Goal: Information Seeking & Learning: Check status

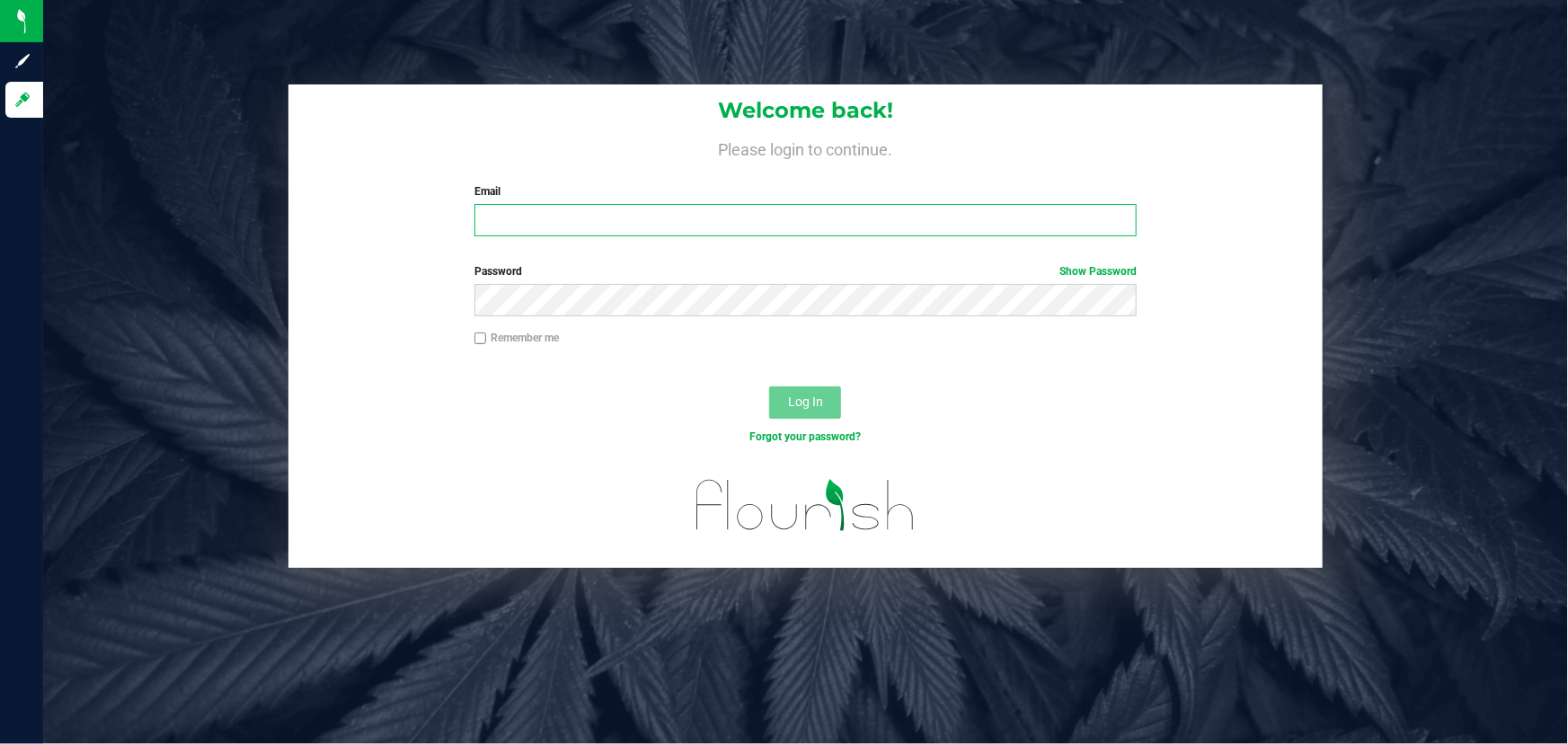
type input "[PERSON_NAME][EMAIL_ADDRESS][DOMAIN_NAME]"
click at [487, 478] on div at bounding box center [804, 516] width 1034 height 104
click at [791, 407] on span "Log In" at bounding box center [805, 401] width 35 height 14
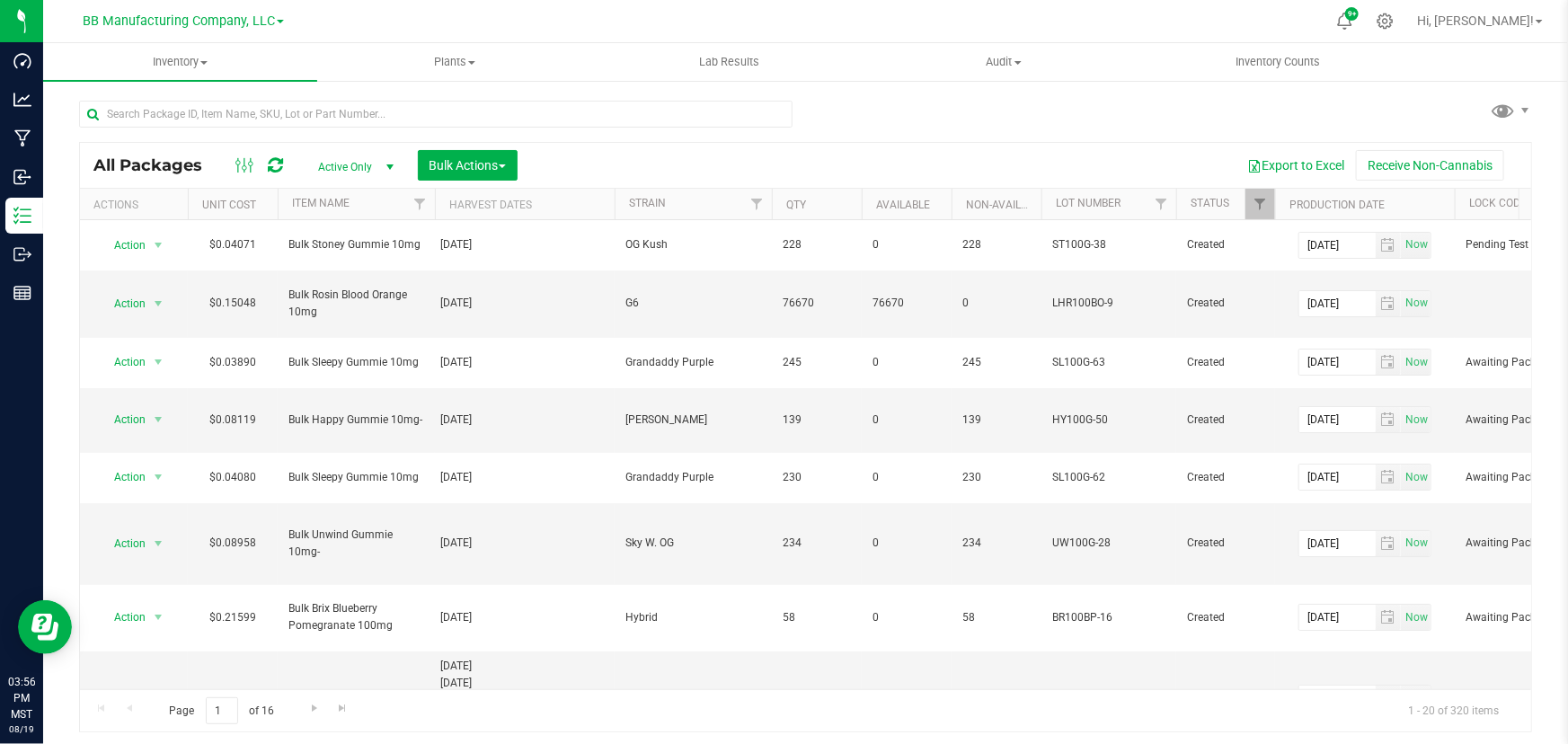
click at [62, 238] on div "All Packages Active Only Active Only Lab Samples Locked All Bulk Actions Add to…" at bounding box center [805, 353] width 1525 height 548
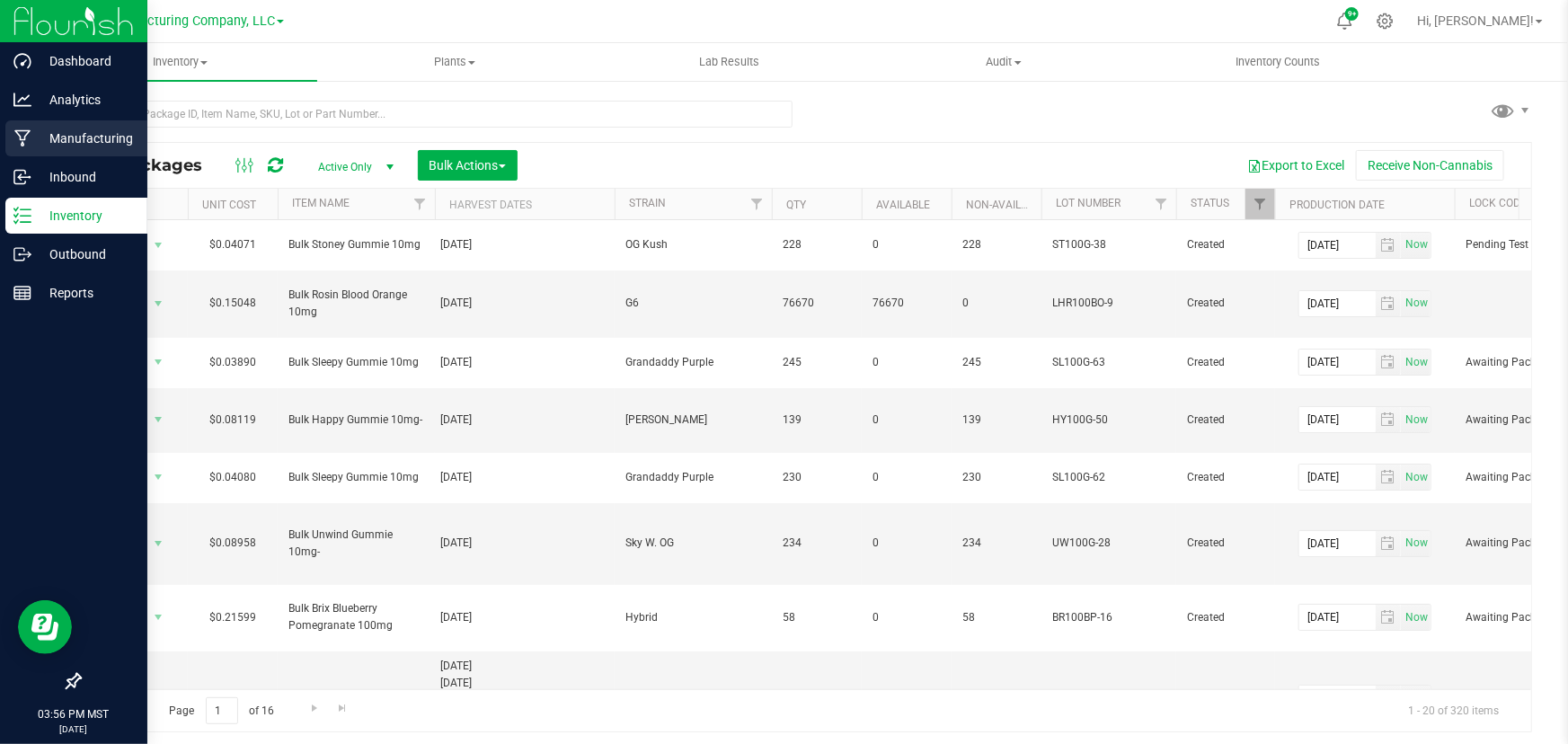
click at [39, 153] on div "Manufacturing" at bounding box center [76, 139] width 142 height 36
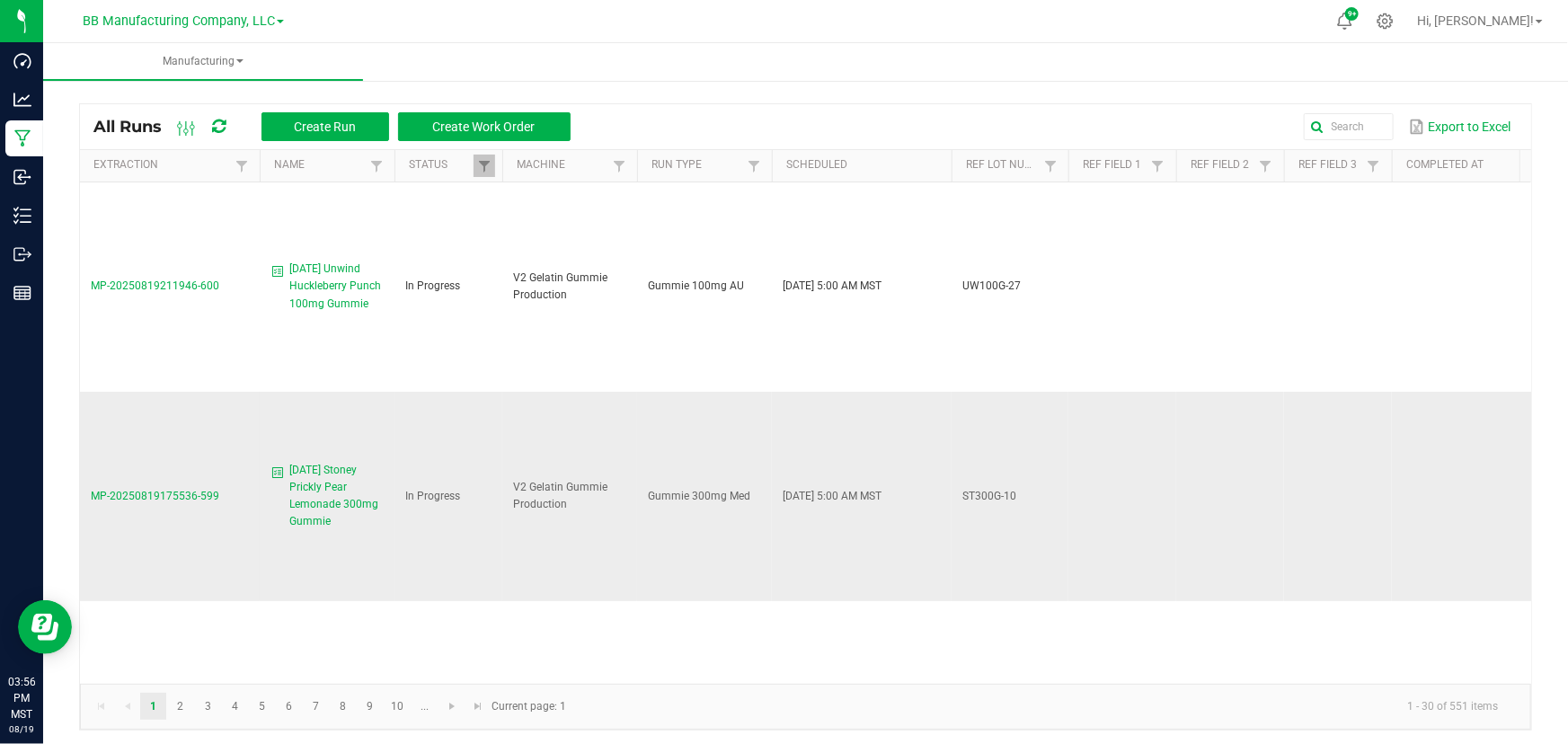
click at [170, 492] on span "MP-20250819175536-599" at bounding box center [155, 496] width 128 height 12
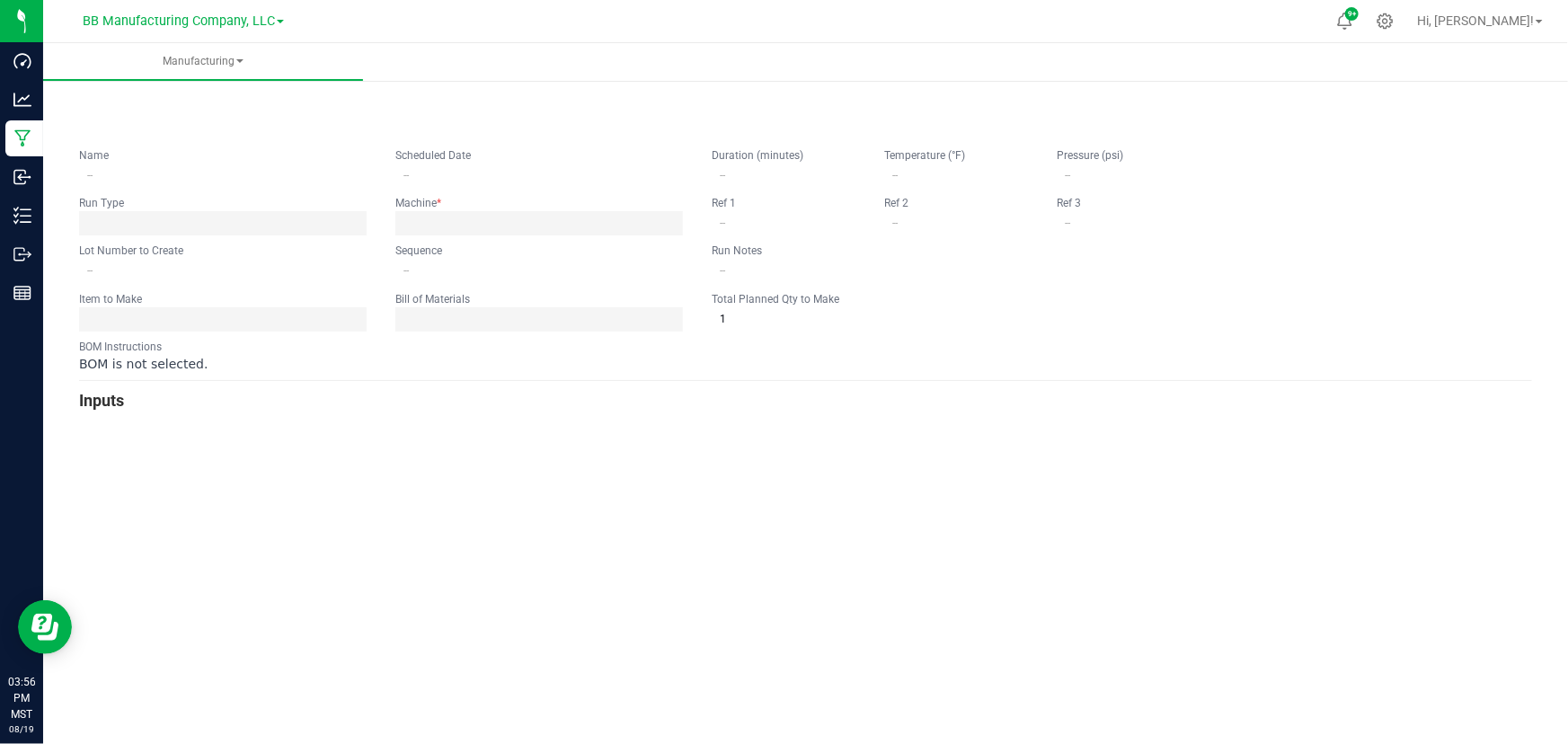
type input "[DATE] Stoney Prickly Pear Lemonade 300mg Gummie"
type input "[DATE] 5:00 AM"
type input "ST300G-10"
type input "0"
type input "2,593"
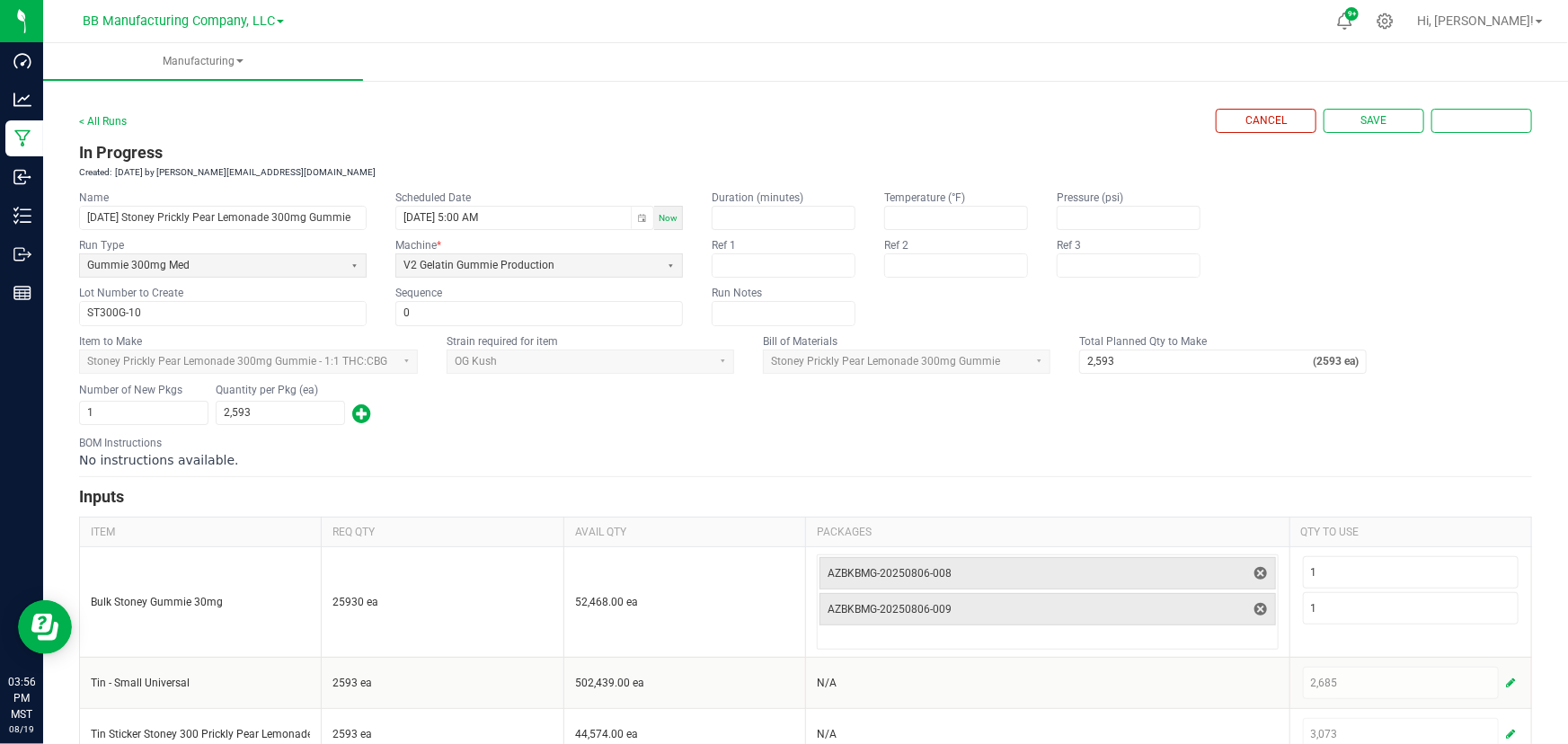
click at [597, 457] on div "No instructions available." at bounding box center [805, 460] width 1453 height 18
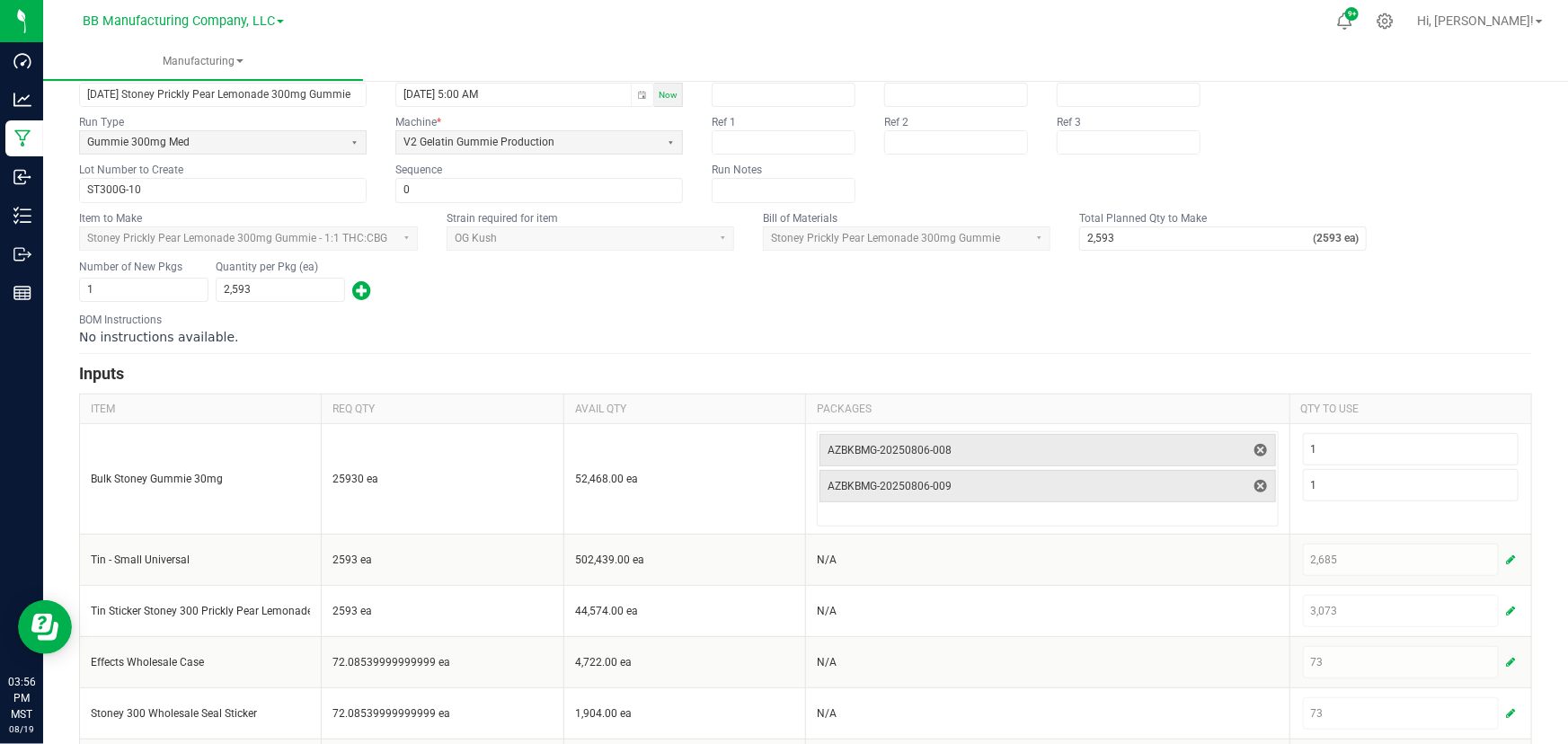
scroll to position [185, 0]
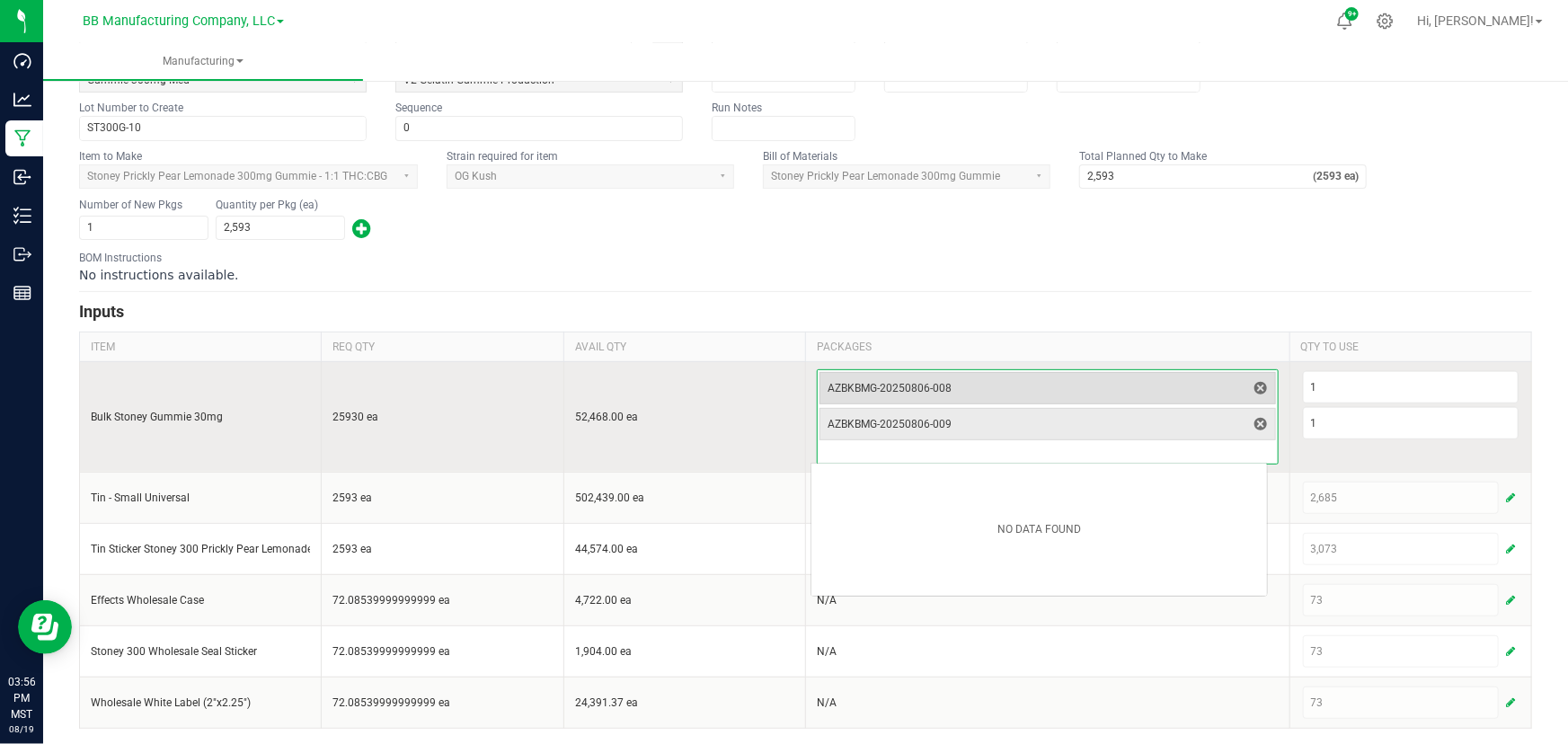
click at [974, 380] on span "AZBKBMG-20250806-008" at bounding box center [1036, 387] width 418 height 14
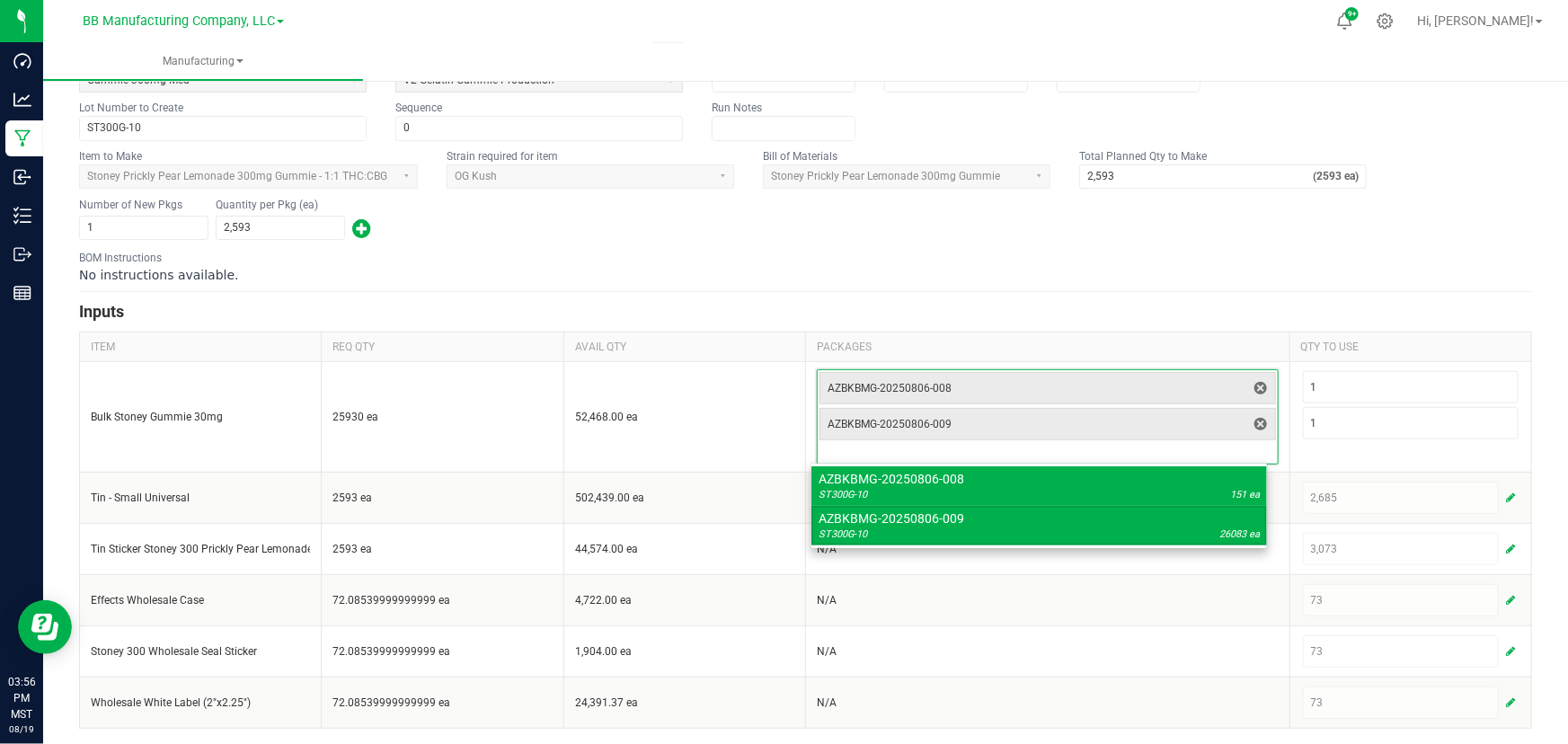
click at [623, 254] on div "BOM Instructions No instructions available." at bounding box center [805, 267] width 1453 height 34
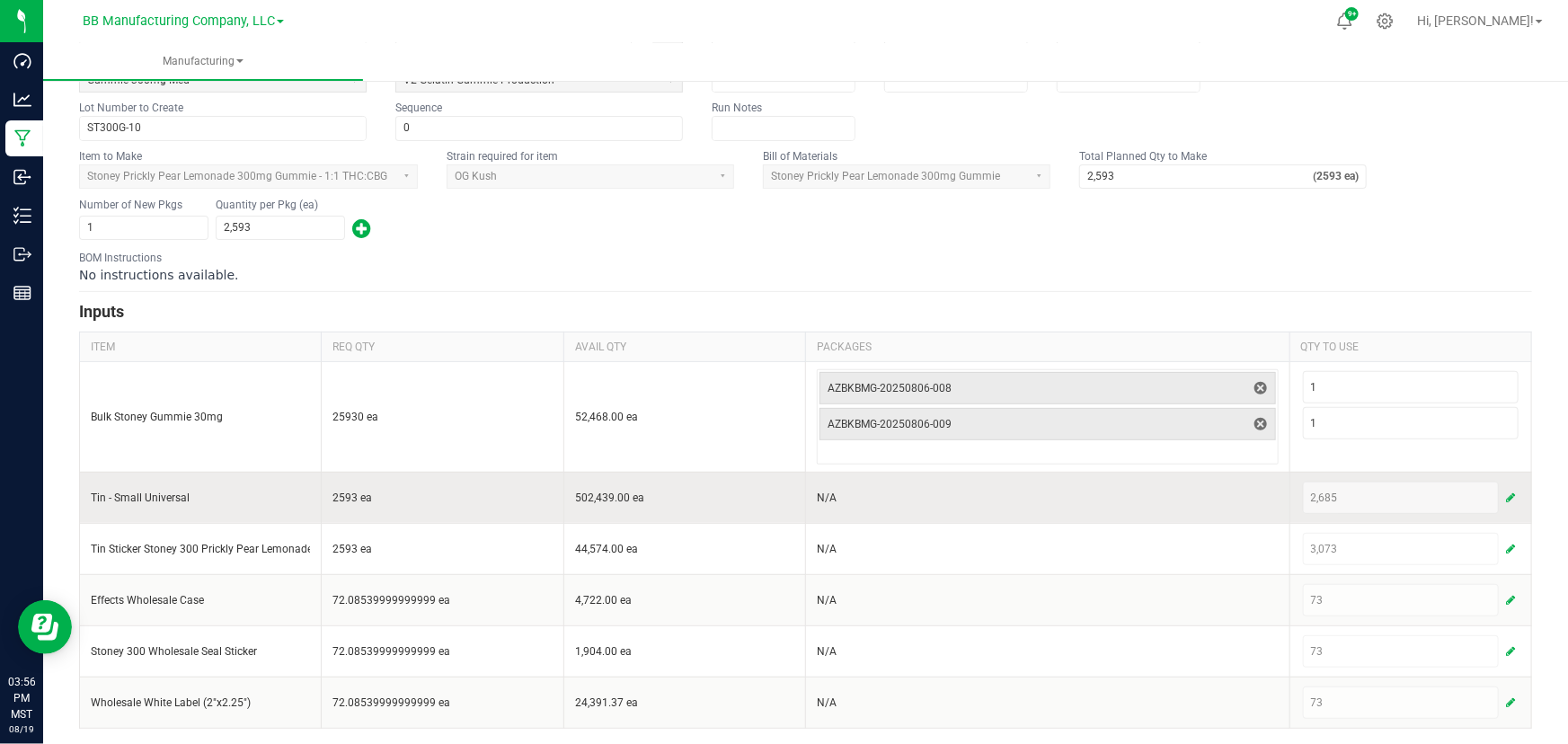
click at [1506, 492] on span "button" at bounding box center [1510, 498] width 9 height 14
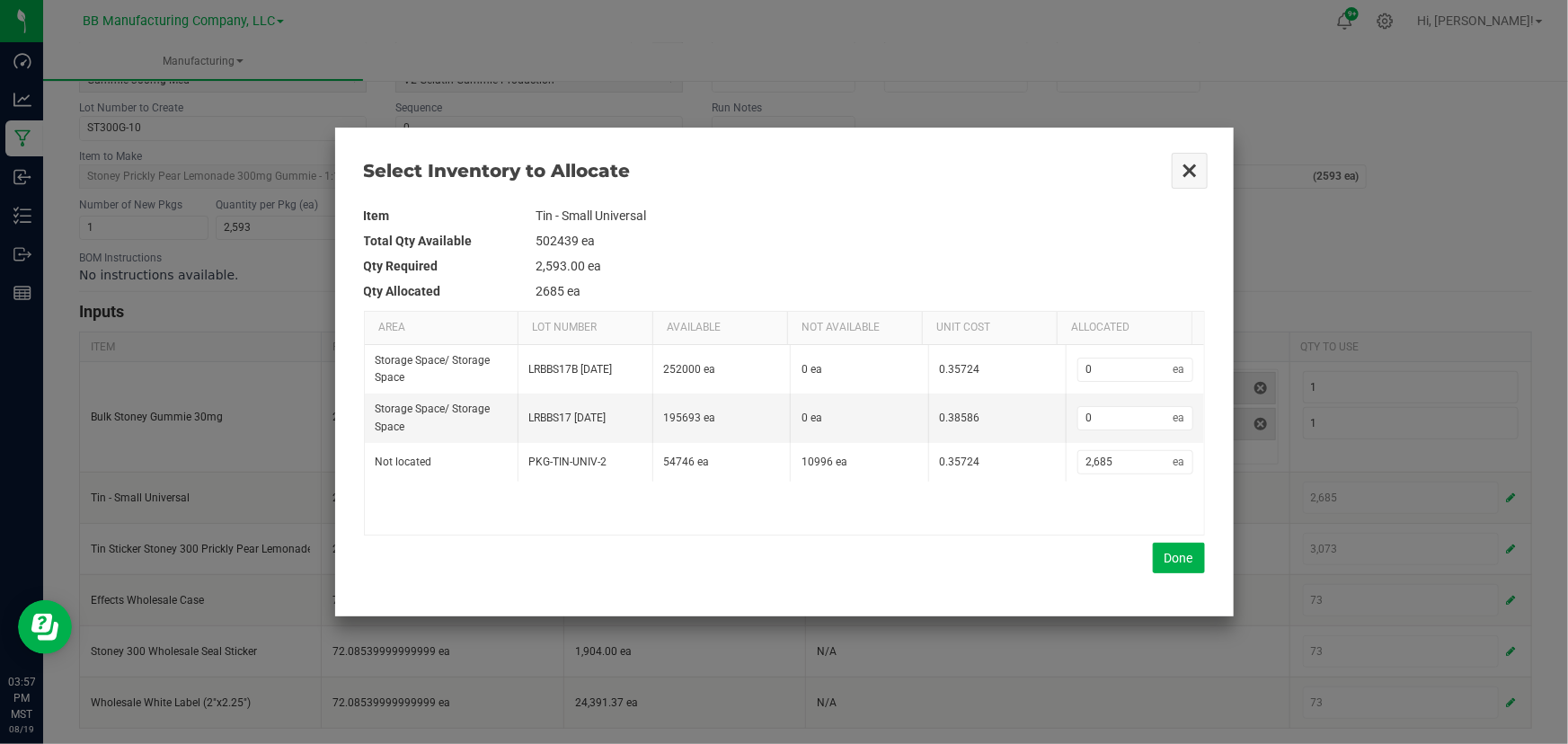
click at [1189, 161] on button "Close" at bounding box center [1189, 171] width 38 height 38
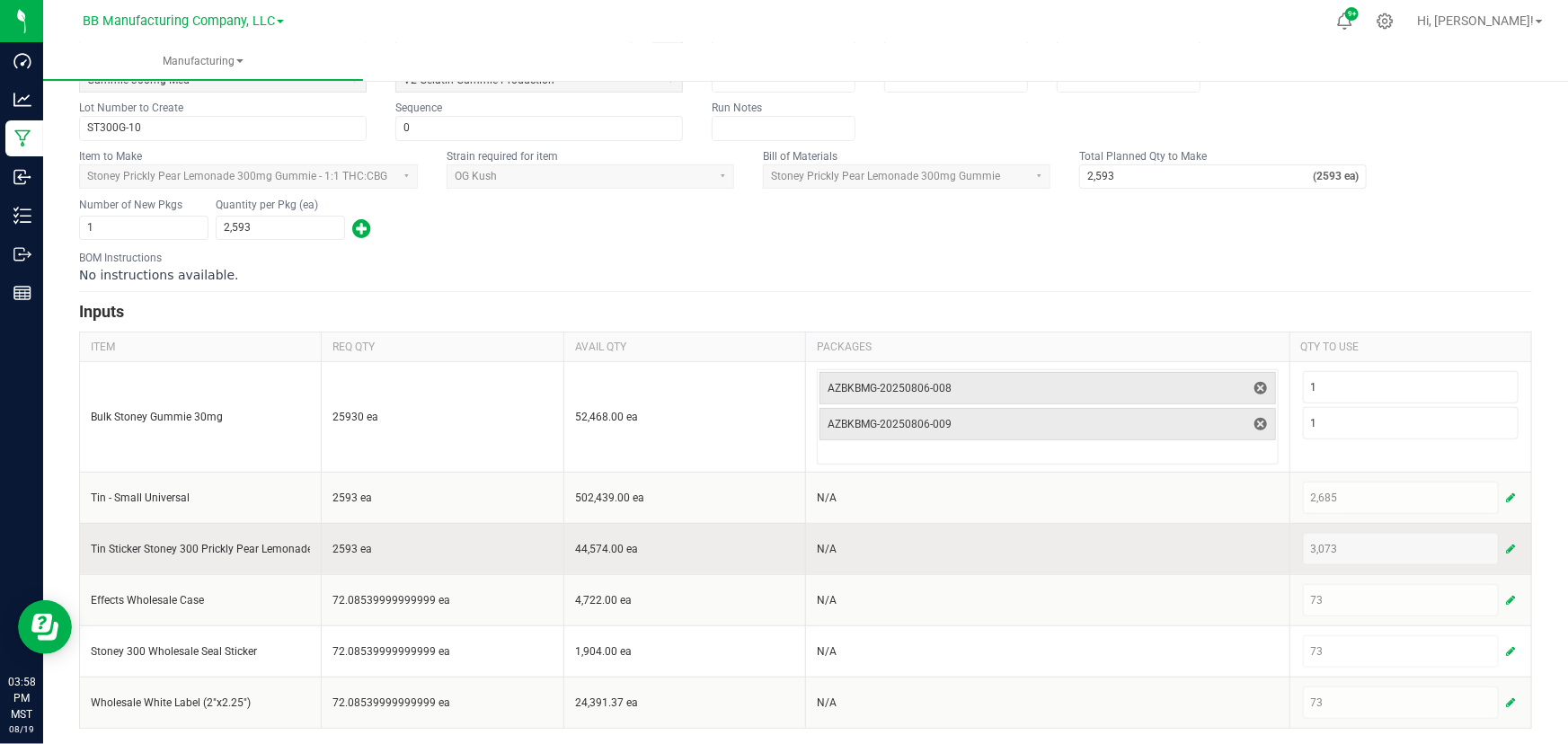
click at [1506, 546] on span "button" at bounding box center [1510, 549] width 9 height 14
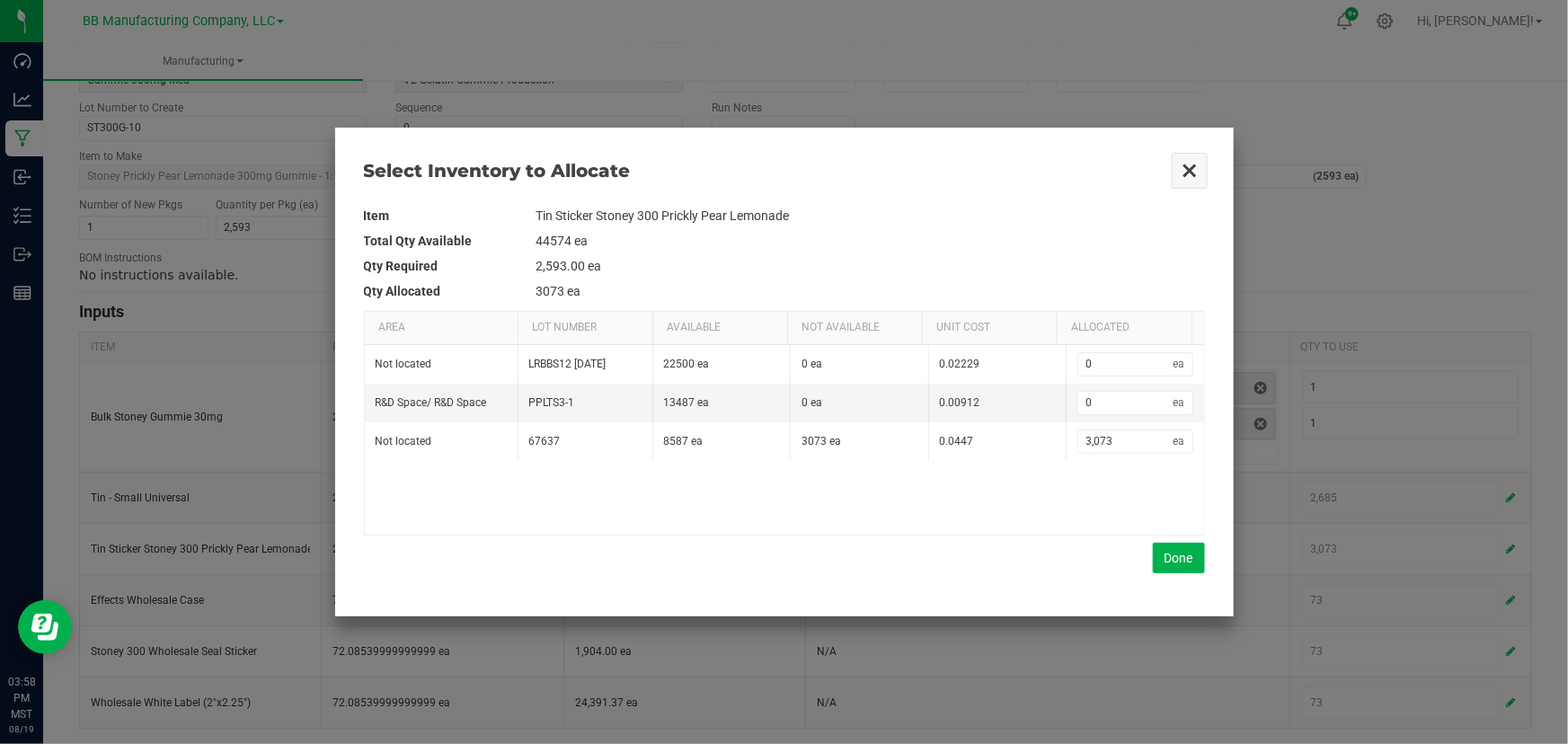
click at [1189, 170] on button "Close" at bounding box center [1189, 171] width 38 height 38
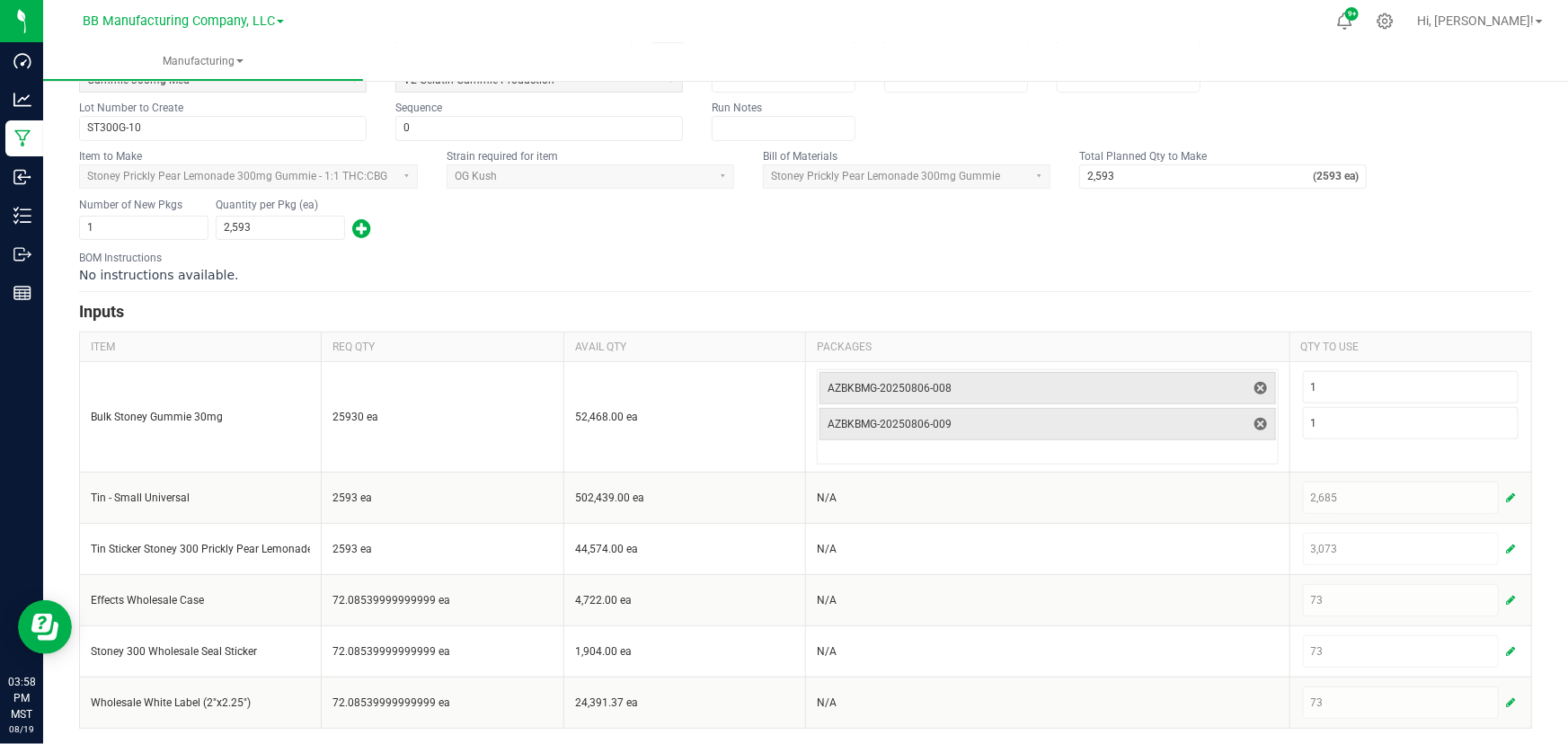
click at [730, 245] on form "< All Runs Cancel Save Complete In Progress Created: [DATE] by [PERSON_NAME][EM…" at bounding box center [805, 326] width 1453 height 805
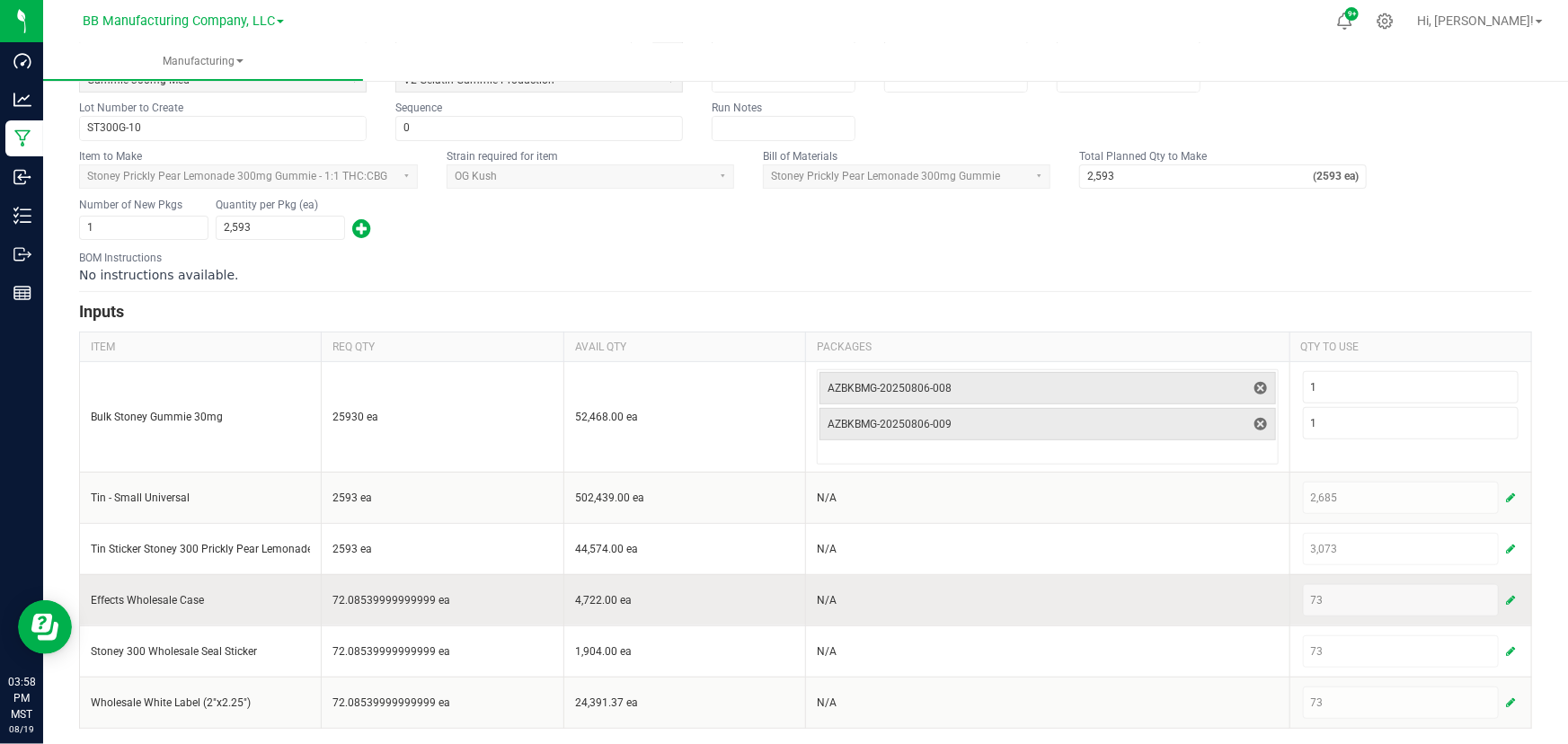
click at [1506, 594] on span "button" at bounding box center [1510, 600] width 9 height 14
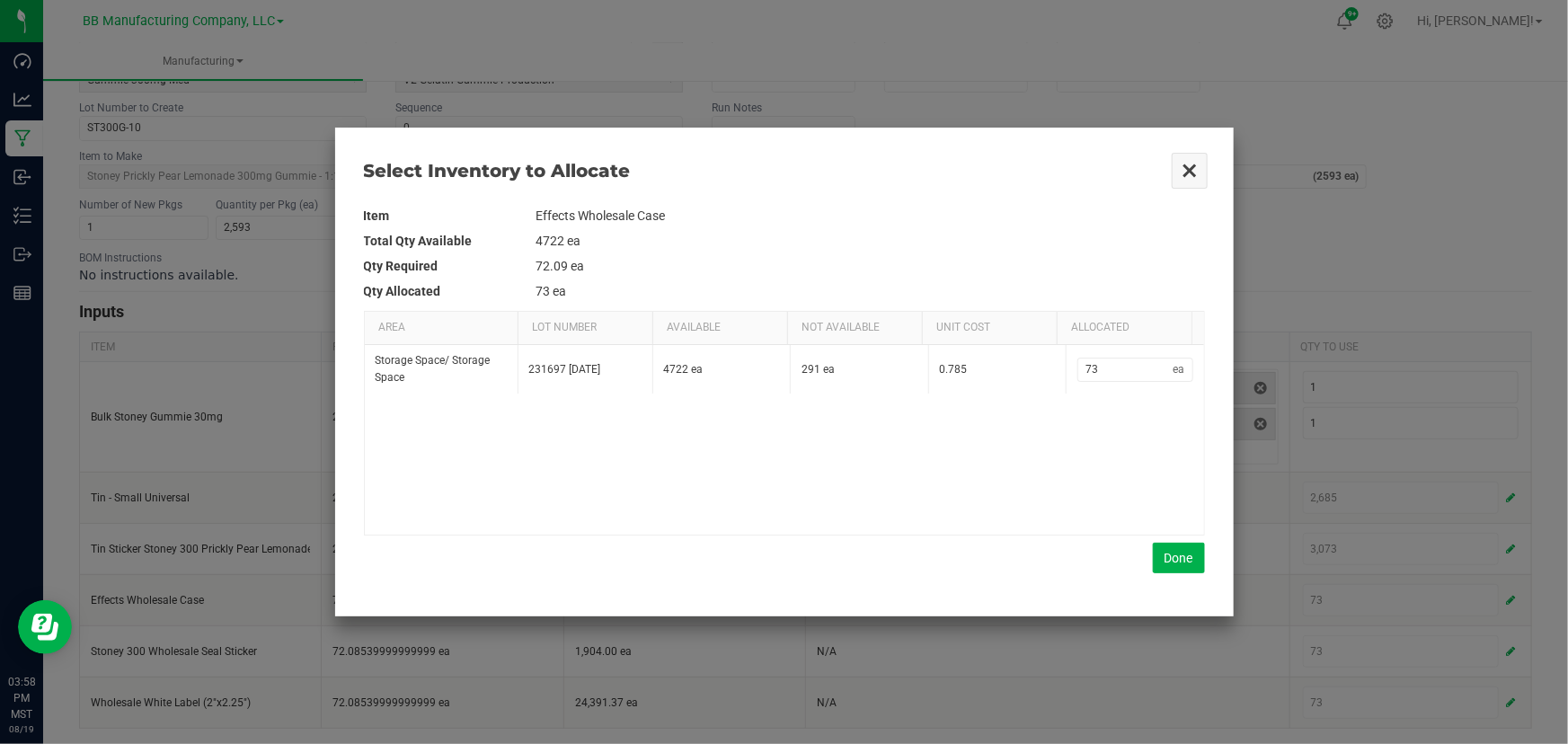
click at [1194, 166] on button "Close" at bounding box center [1189, 171] width 38 height 38
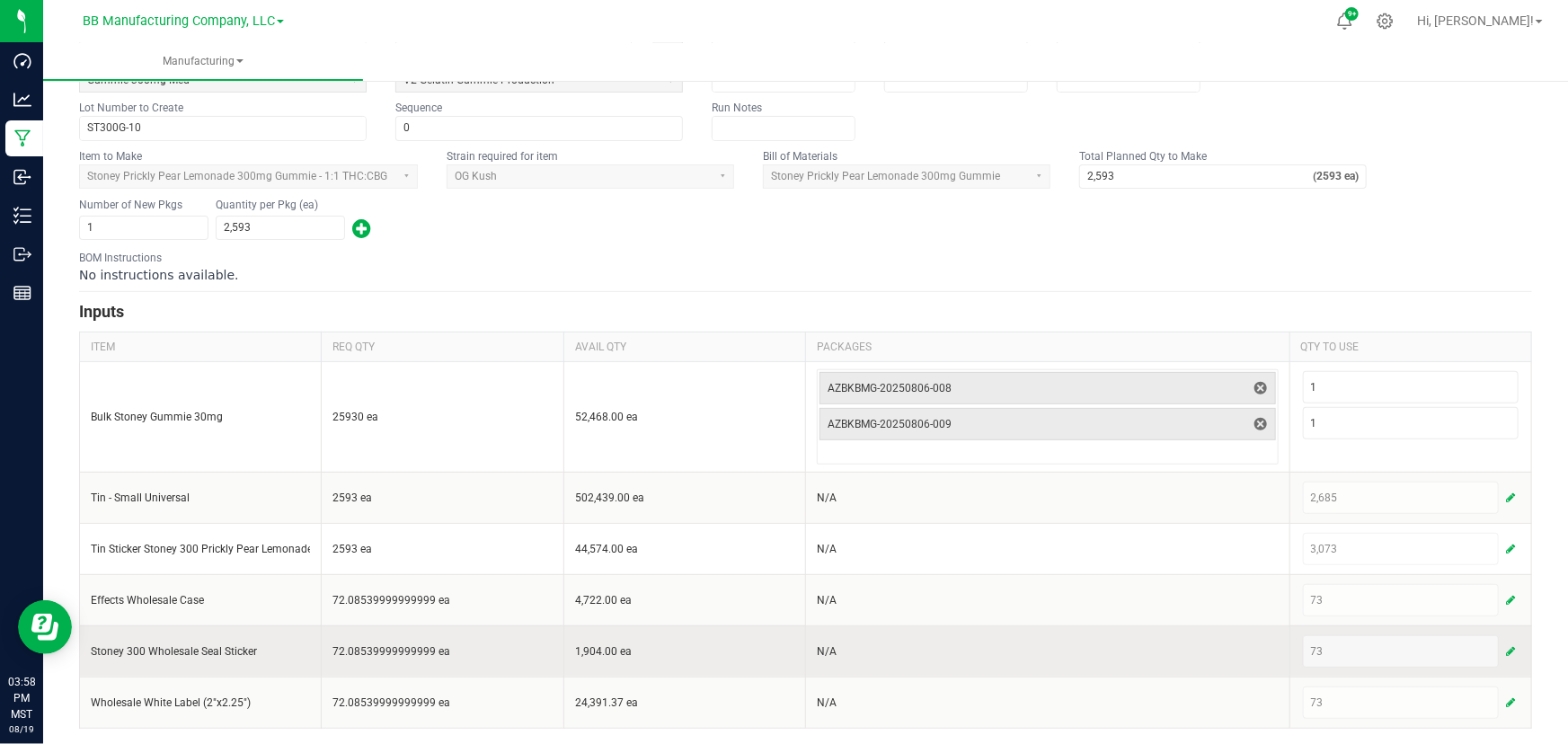
click at [1506, 649] on span "button" at bounding box center [1510, 651] width 9 height 14
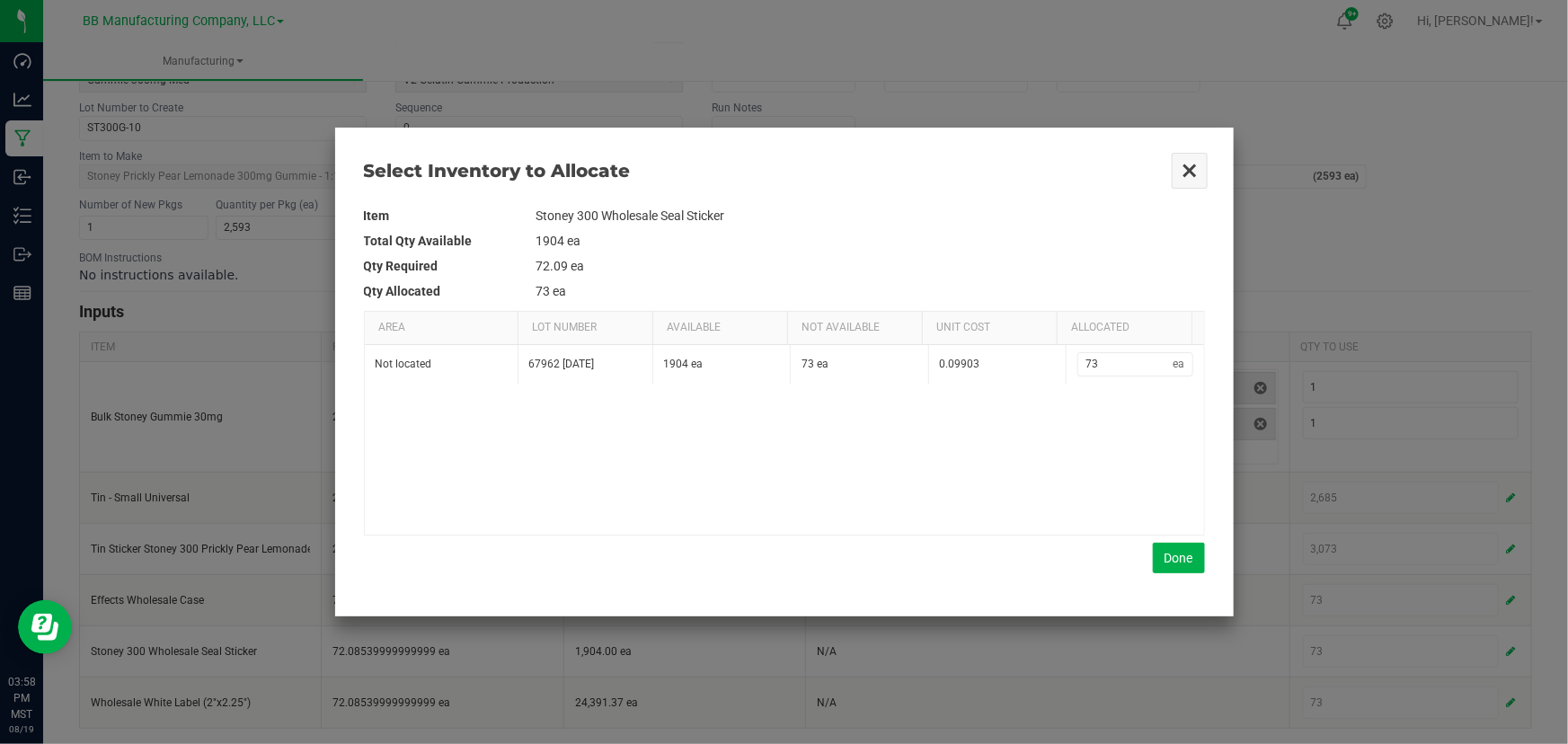
click at [1185, 164] on button "Close" at bounding box center [1189, 171] width 38 height 38
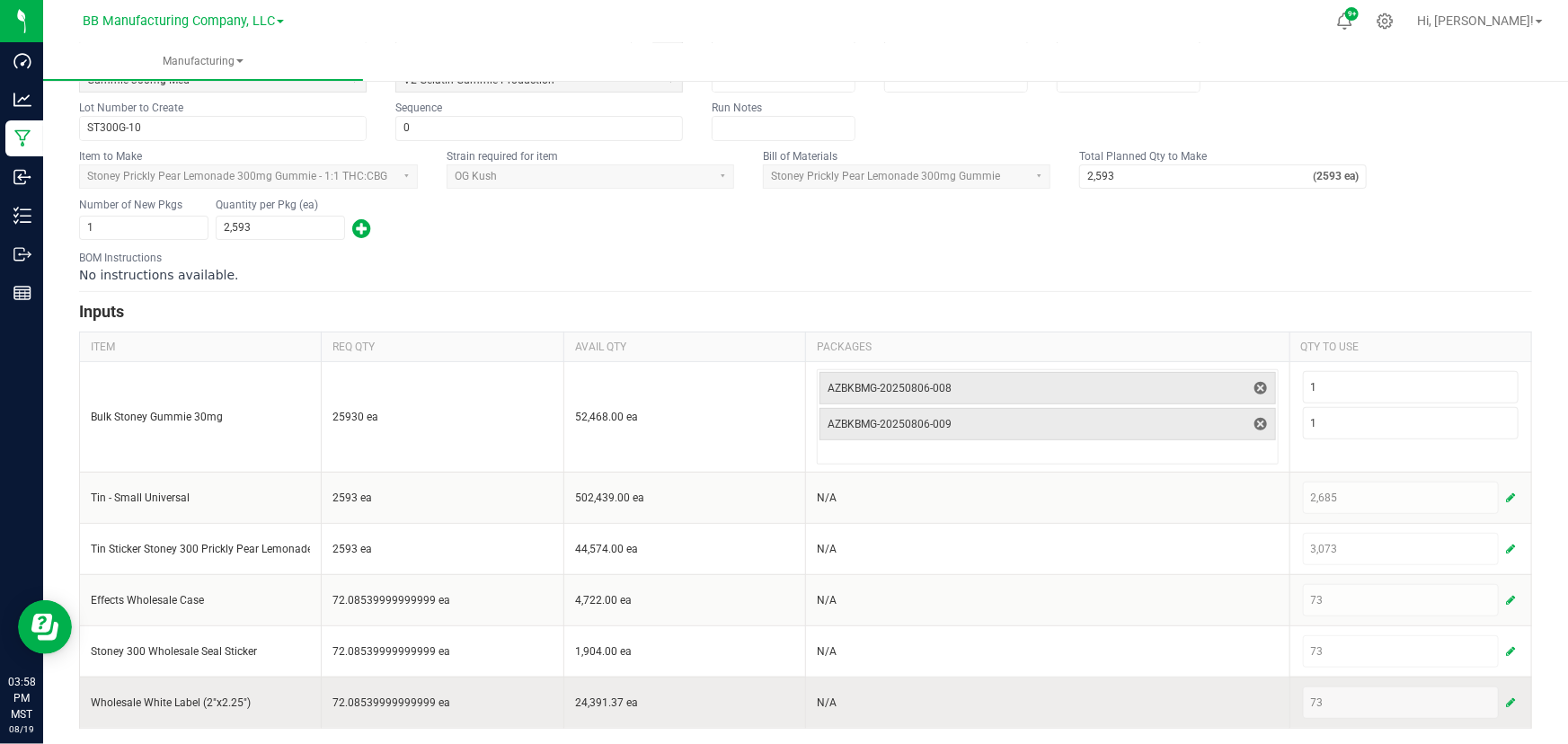
click at [1506, 699] on span "button" at bounding box center [1510, 702] width 9 height 14
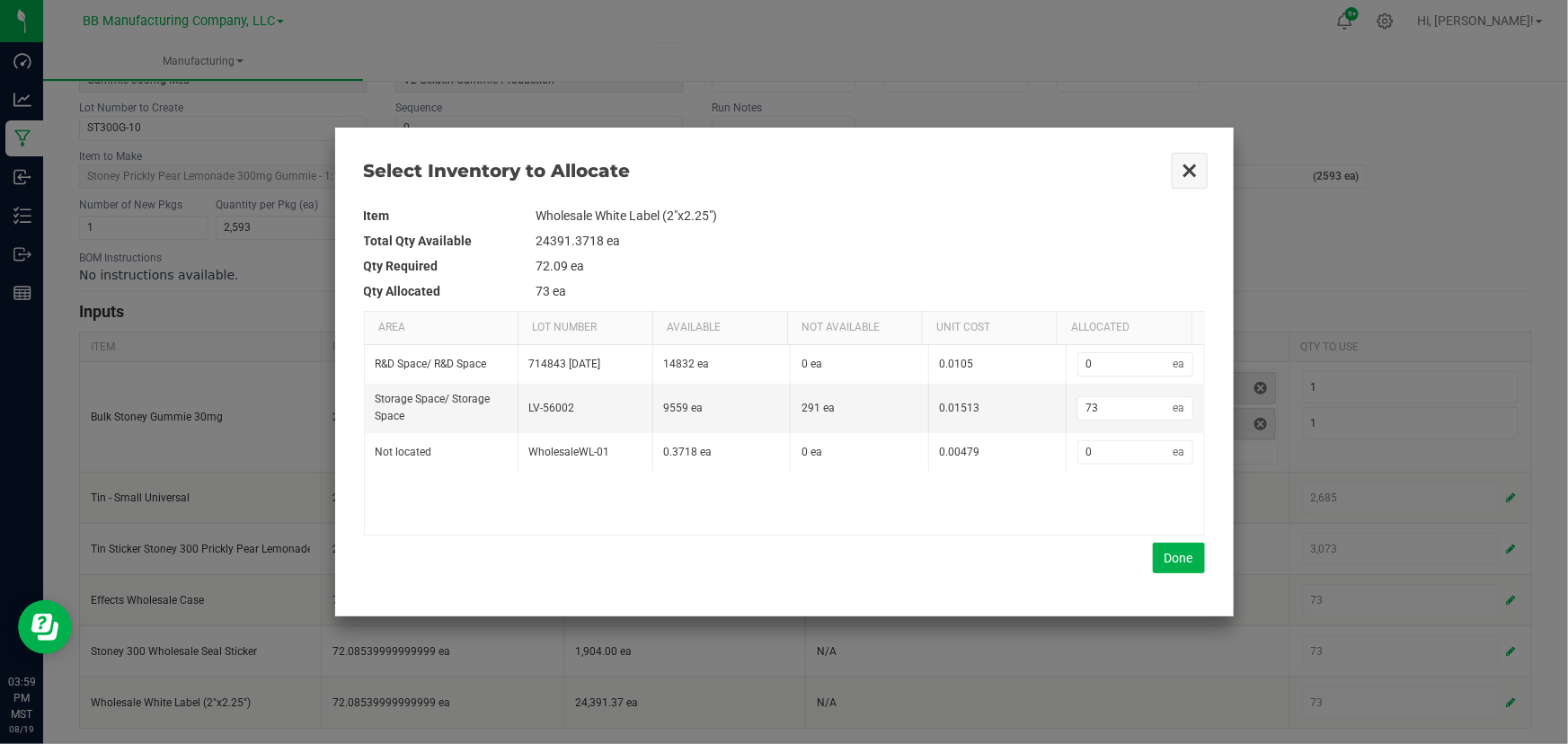
click at [1190, 170] on button "Close" at bounding box center [1189, 171] width 38 height 38
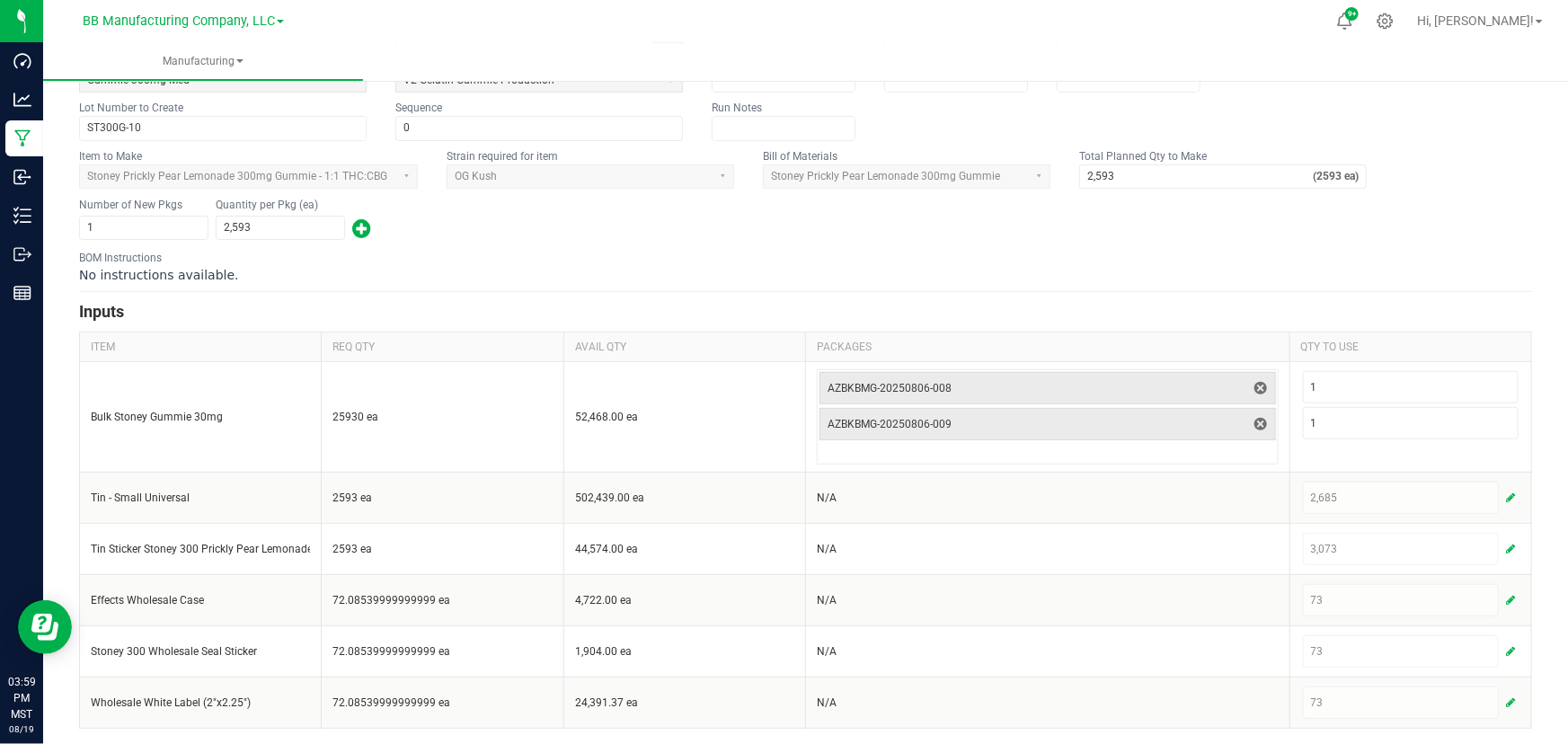
scroll to position [0, 0]
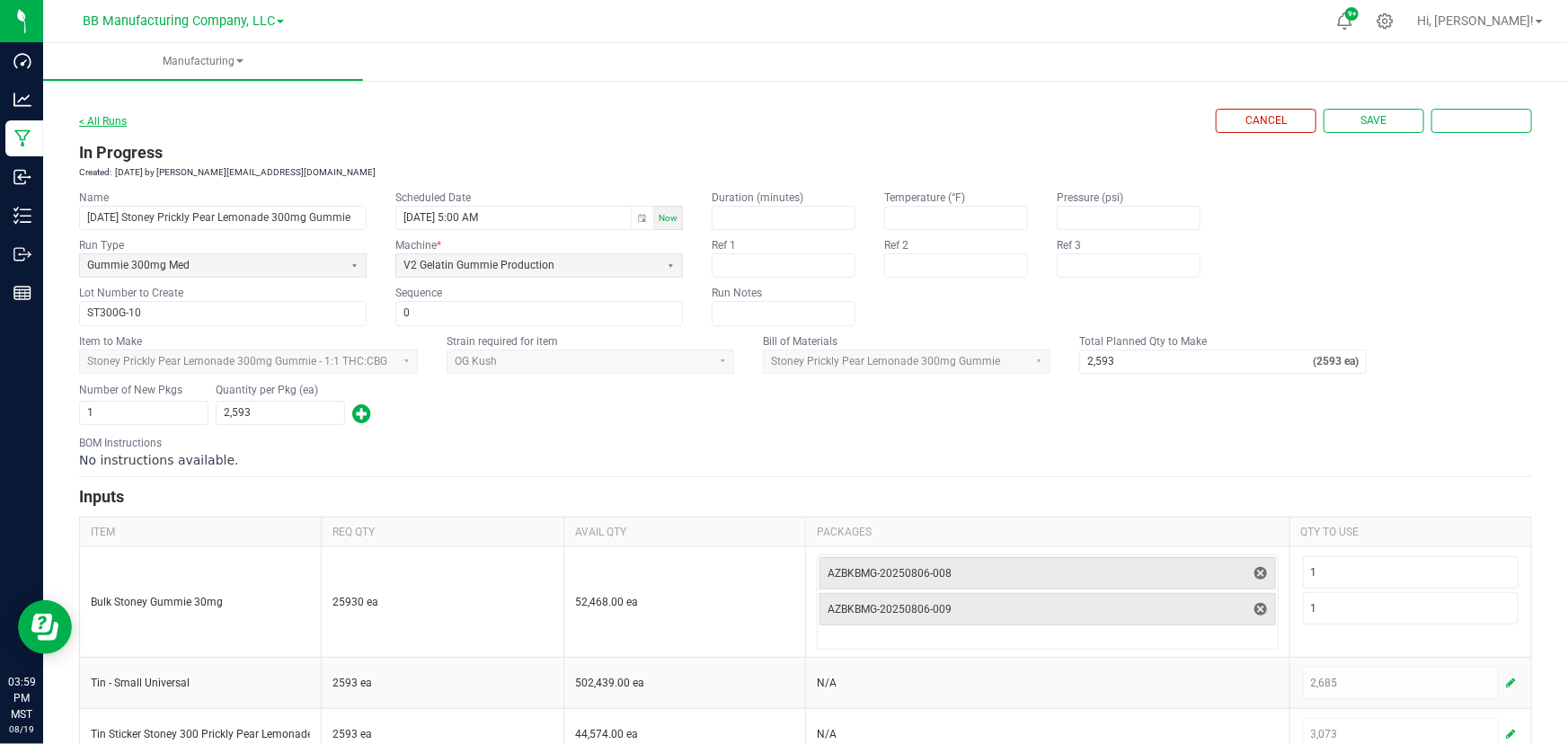
click at [110, 118] on link "< All Runs" at bounding box center [103, 121] width 47 height 12
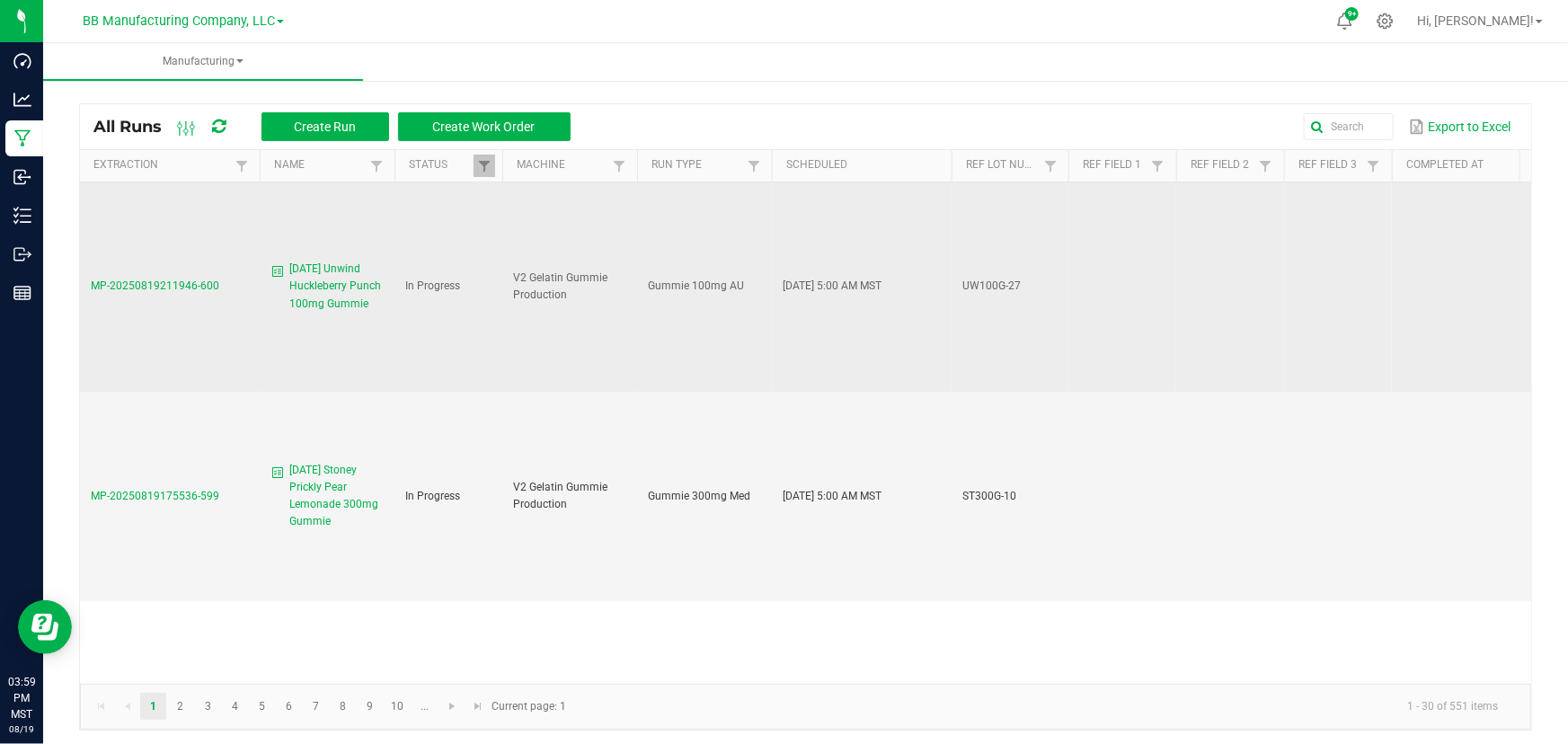
click at [149, 290] on span "MP-20250819211946-600" at bounding box center [155, 285] width 128 height 12
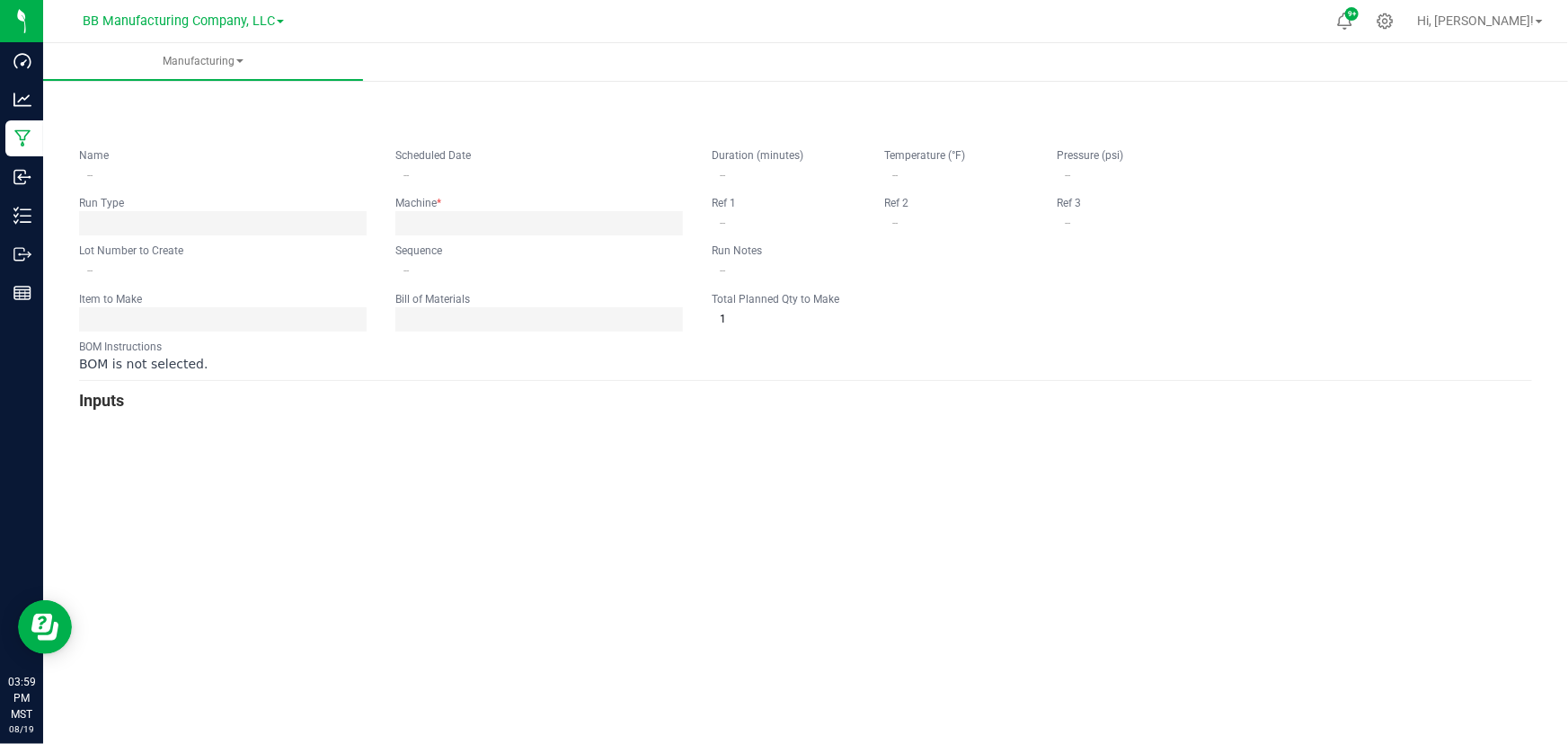
type input "[DATE] Unwind Huckleberry Punch 100mg Gummie"
type input "[DATE] 5:00 AM"
type input "UW100G-27"
type input "0"
type input "7,823"
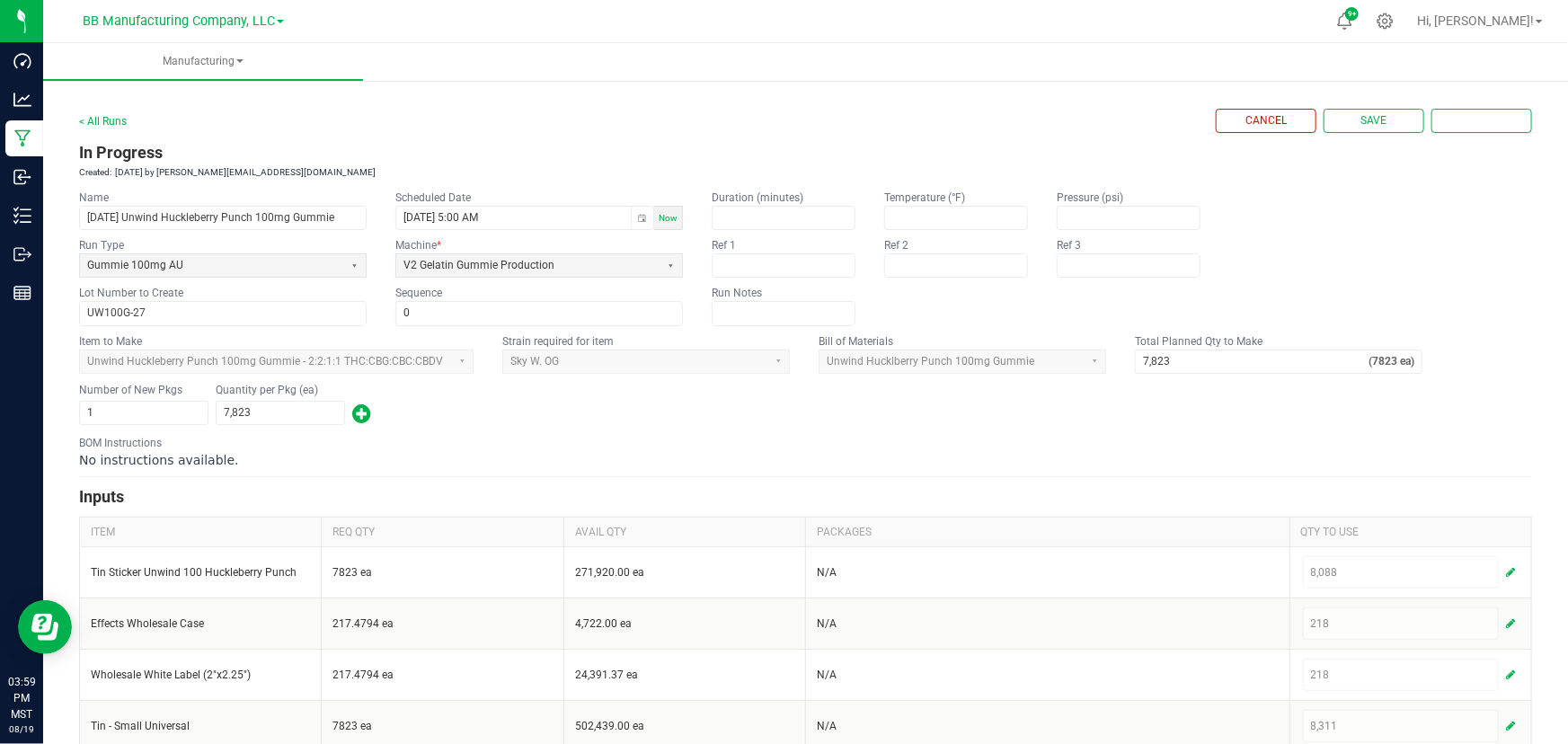
click at [450, 413] on div "Number of New Pkgs 1 Quantity per Pkg (ea) 7,823" at bounding box center [805, 403] width 1453 height 46
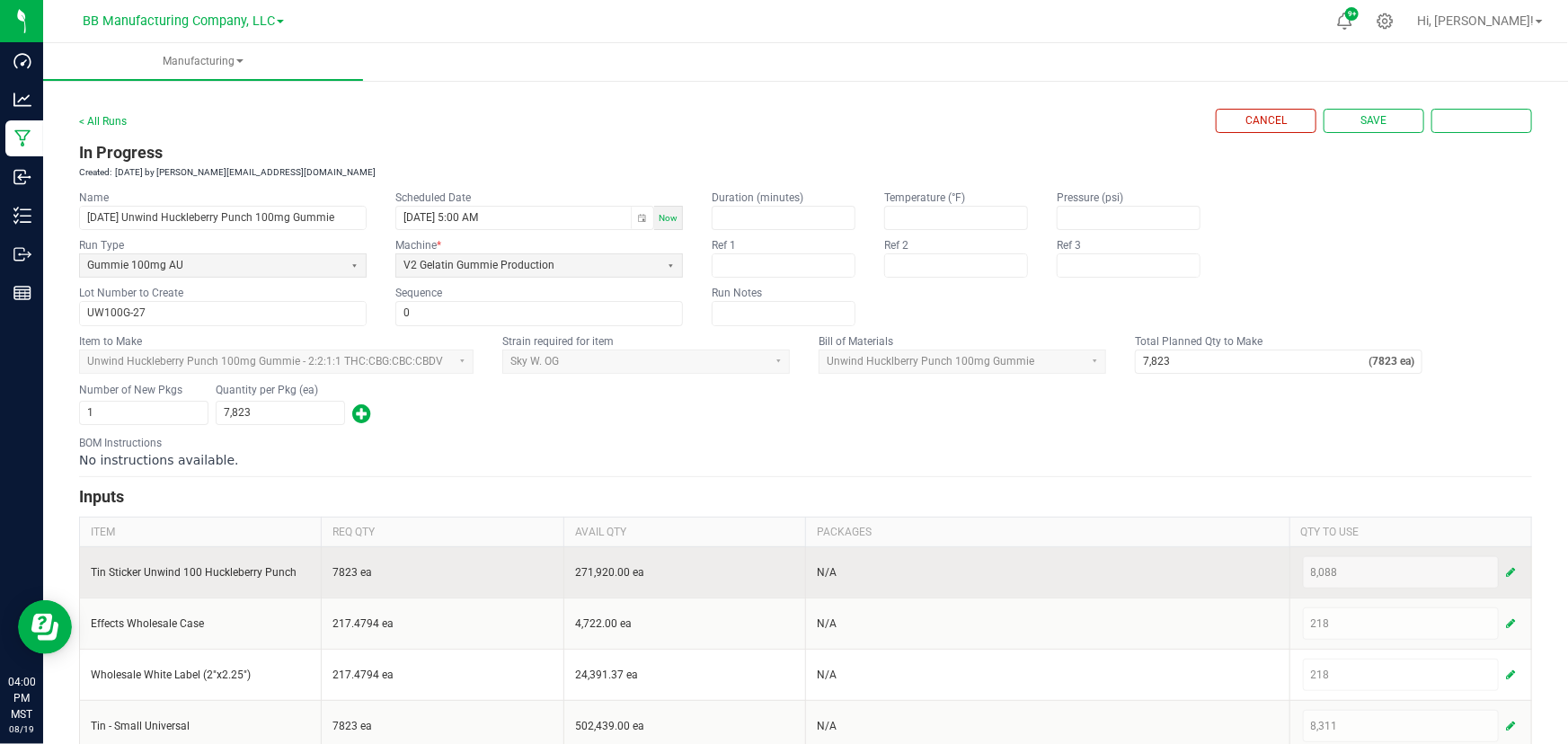
click at [1506, 570] on span "button" at bounding box center [1510, 572] width 9 height 14
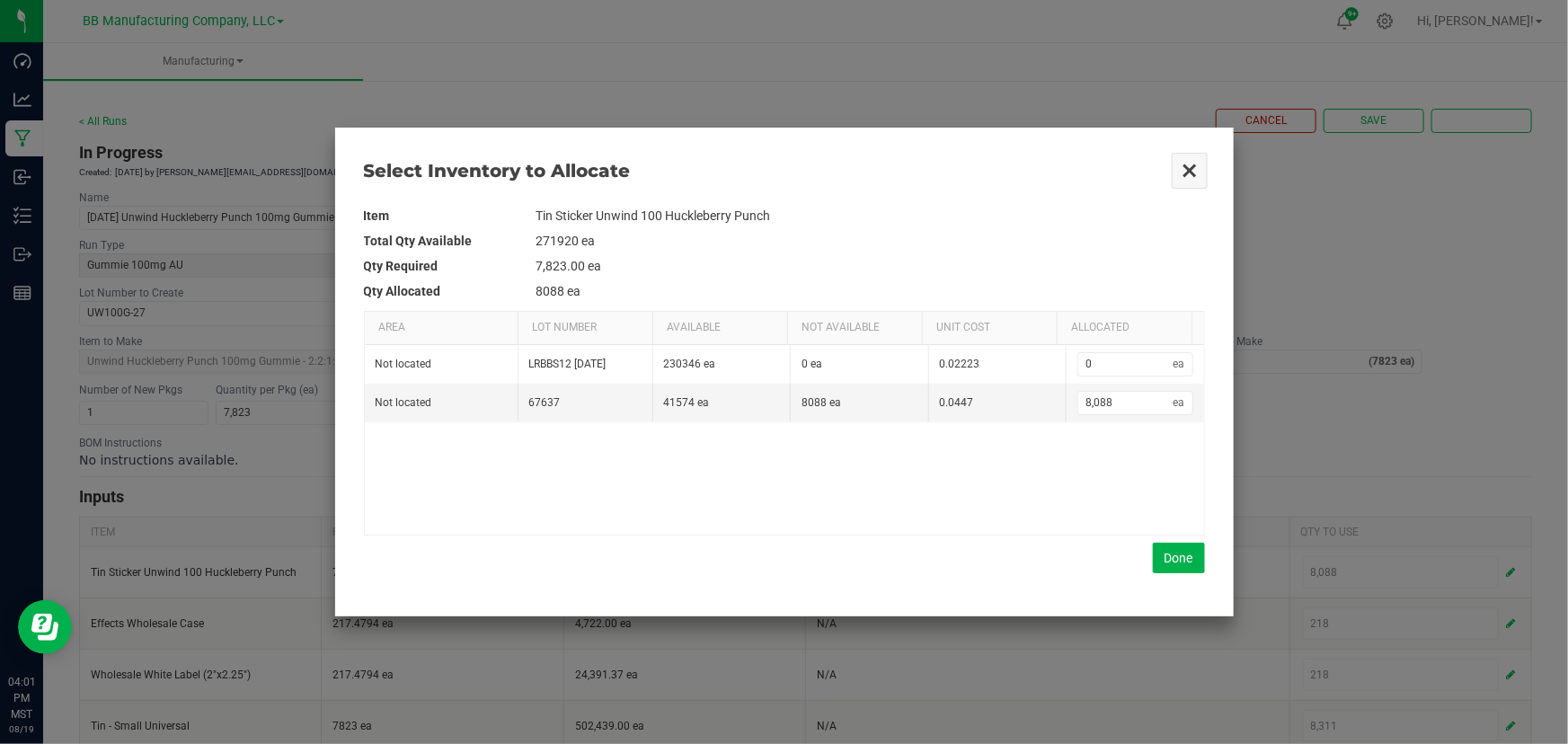
click at [1184, 174] on button "Close" at bounding box center [1189, 171] width 38 height 38
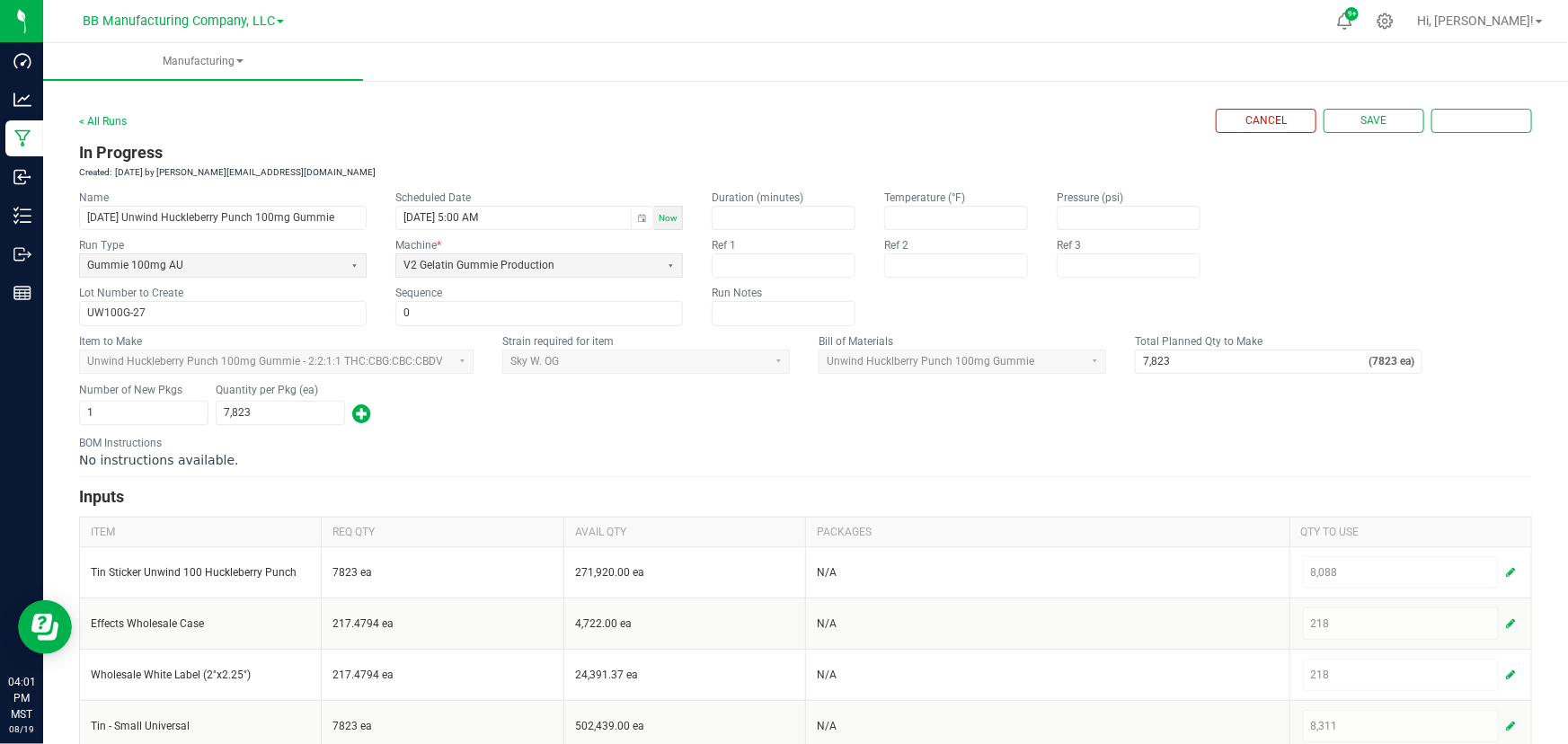
scroll to position [185, 0]
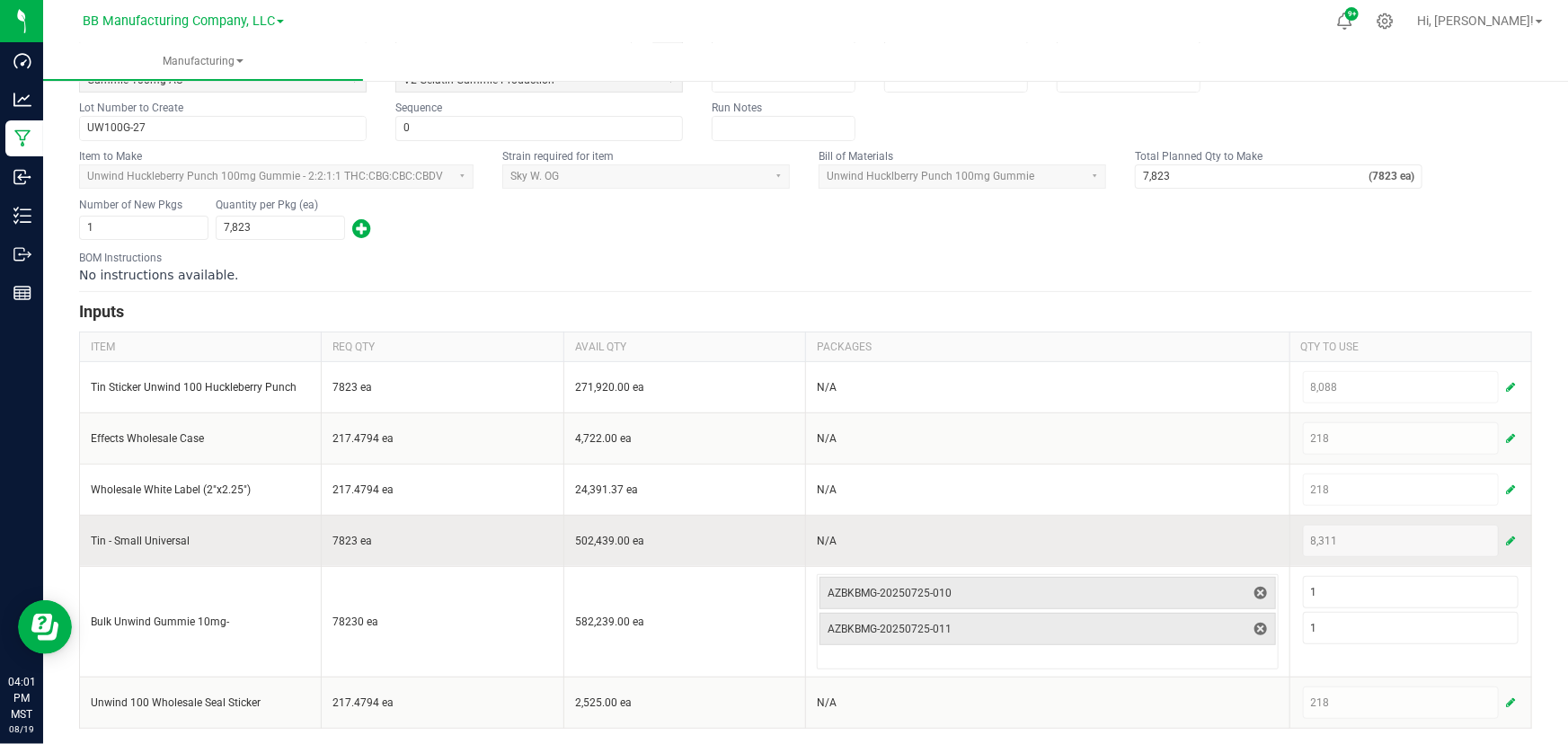
click at [1506, 535] on span "button" at bounding box center [1510, 540] width 9 height 14
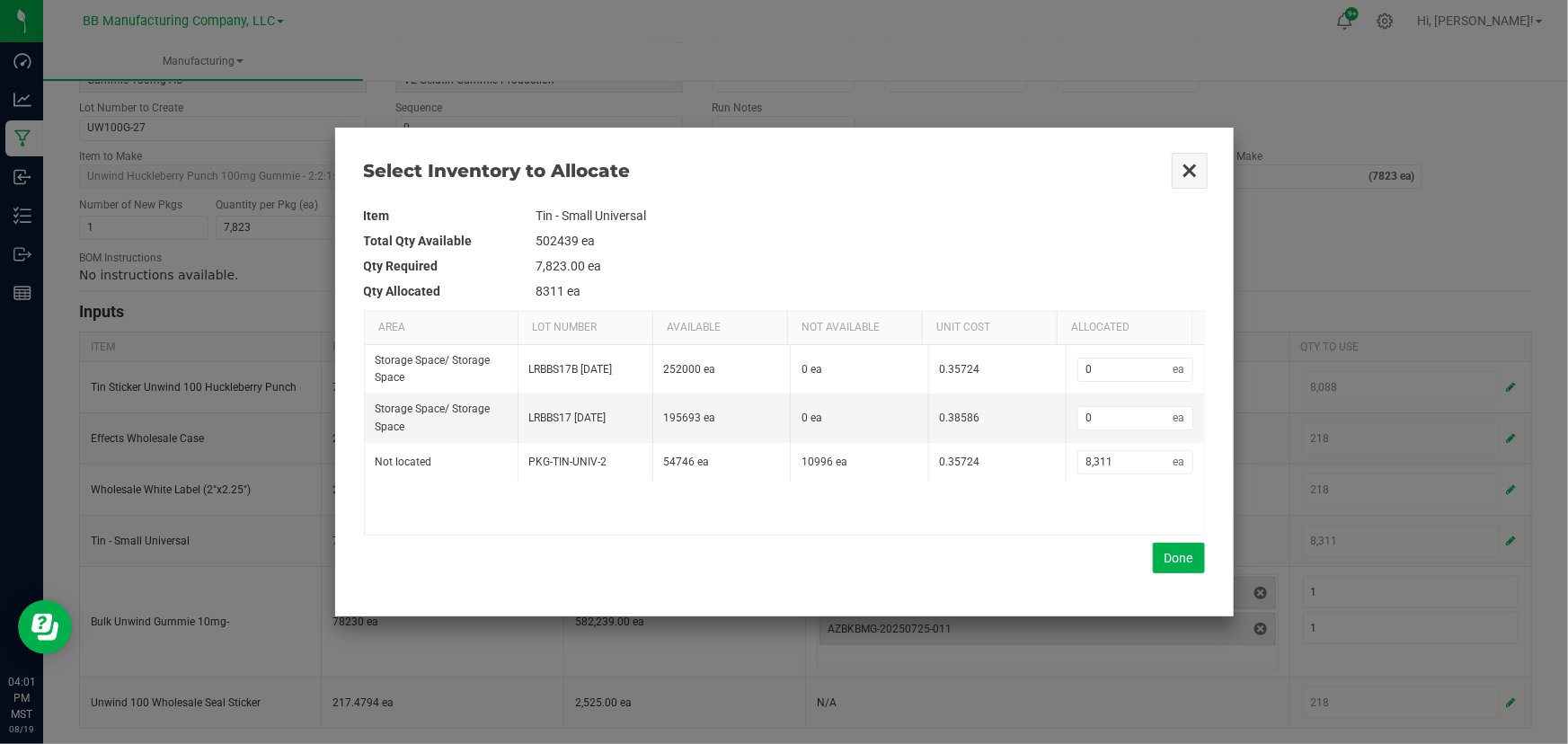
drag, startPoint x: 1189, startPoint y: 173, endPoint x: 1204, endPoint y: 177, distance: 15.5
click at [1188, 171] on button "Close" at bounding box center [1189, 171] width 38 height 38
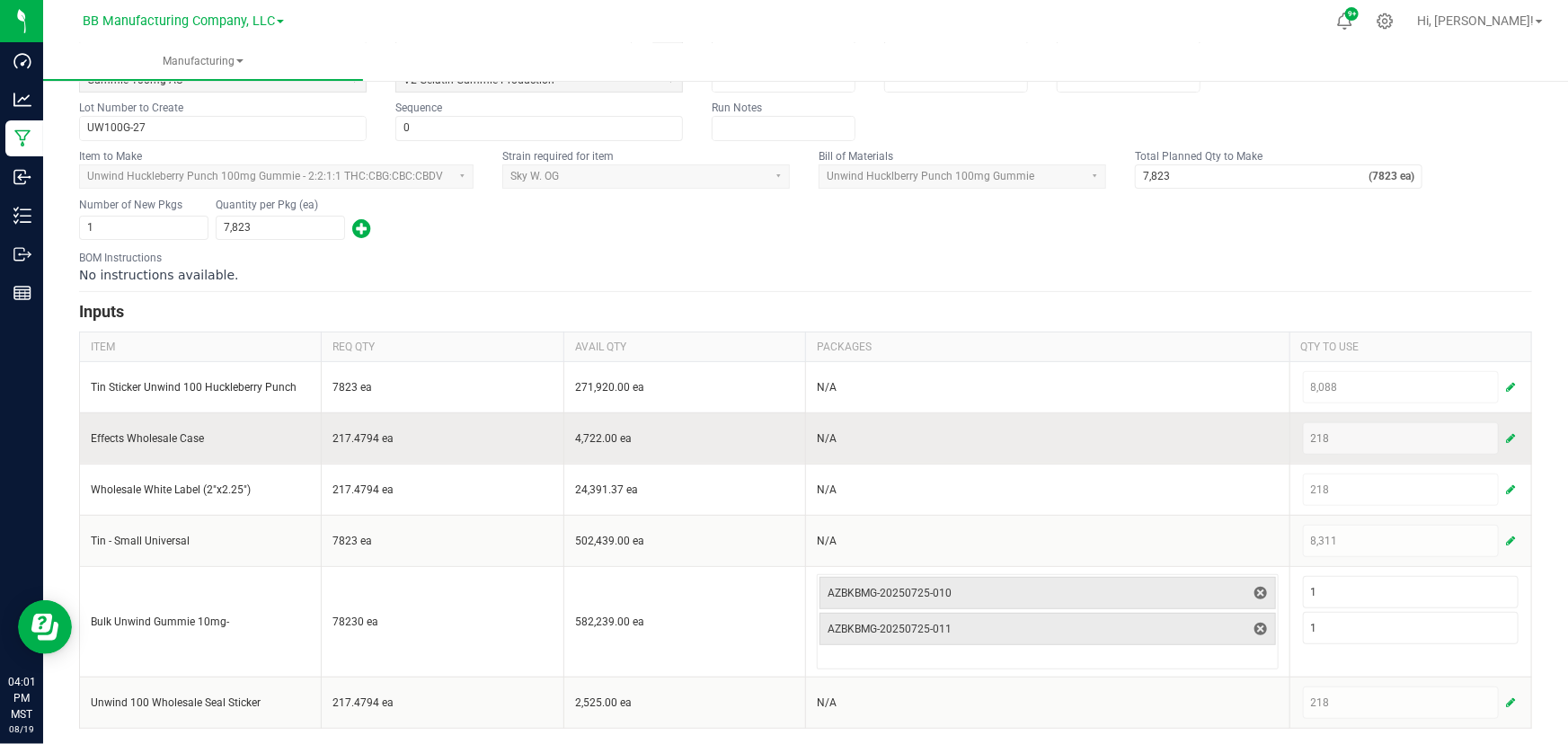
click at [1506, 434] on span "button" at bounding box center [1510, 438] width 9 height 14
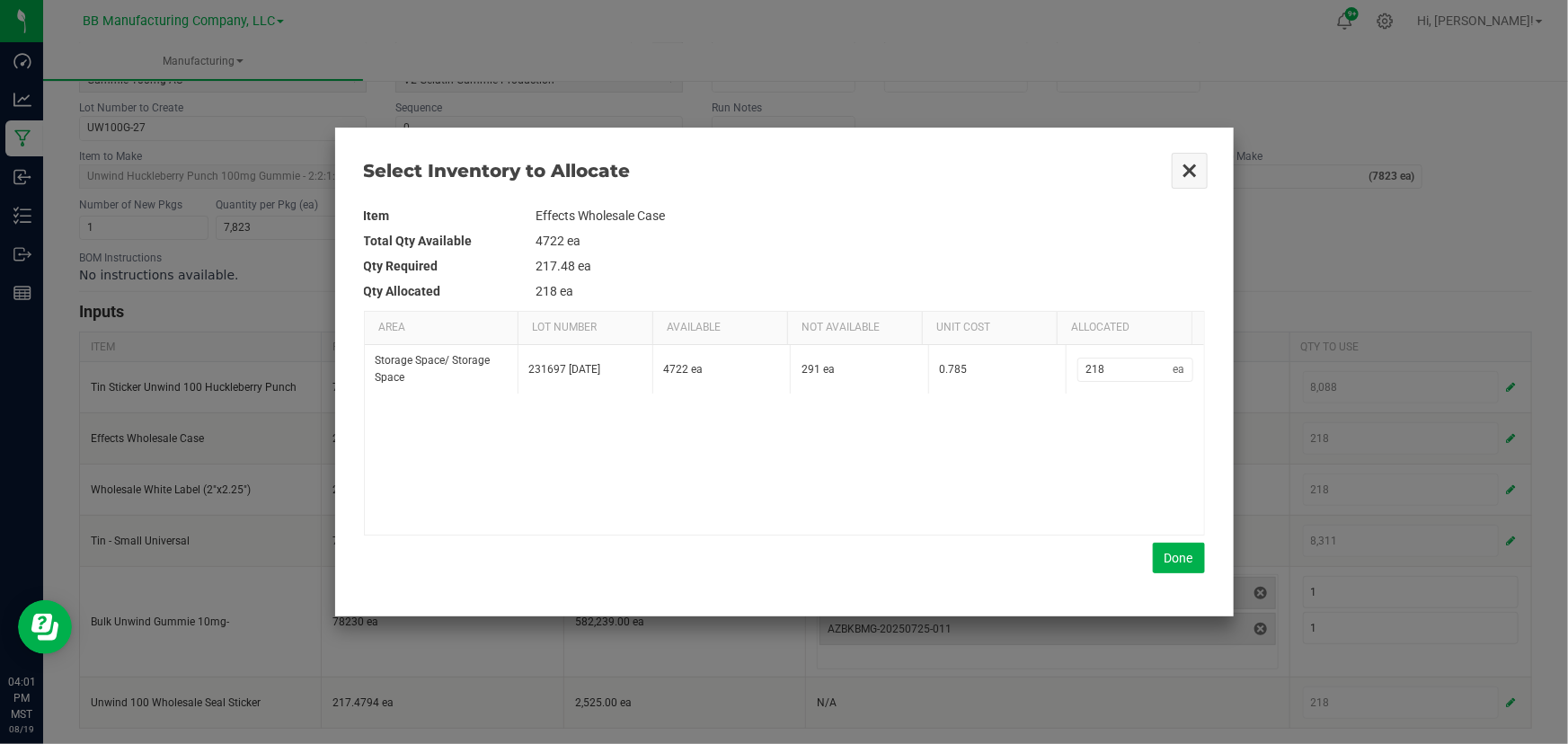
click at [1186, 167] on button "Close" at bounding box center [1189, 171] width 38 height 38
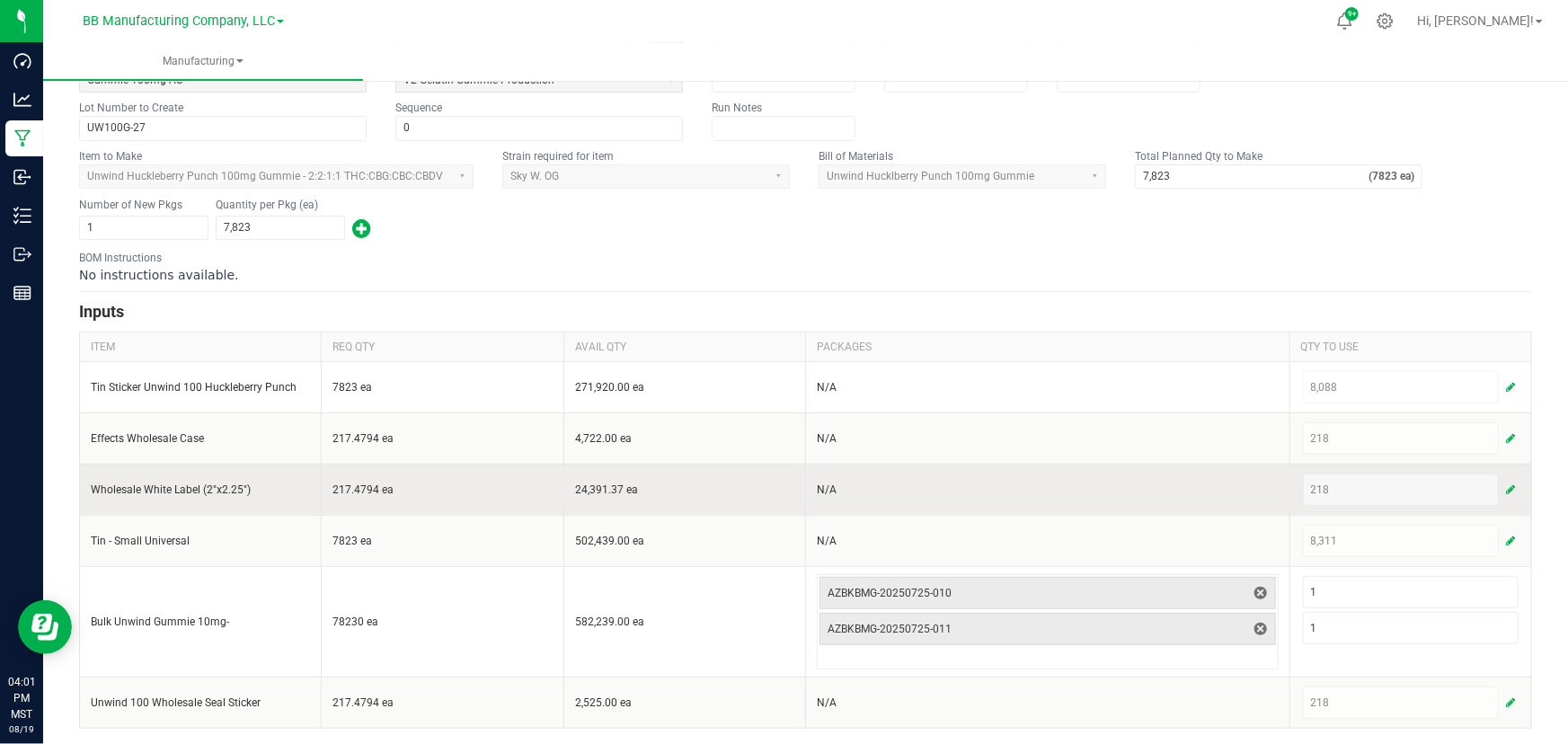
click at [1506, 492] on span "button" at bounding box center [1510, 489] width 9 height 14
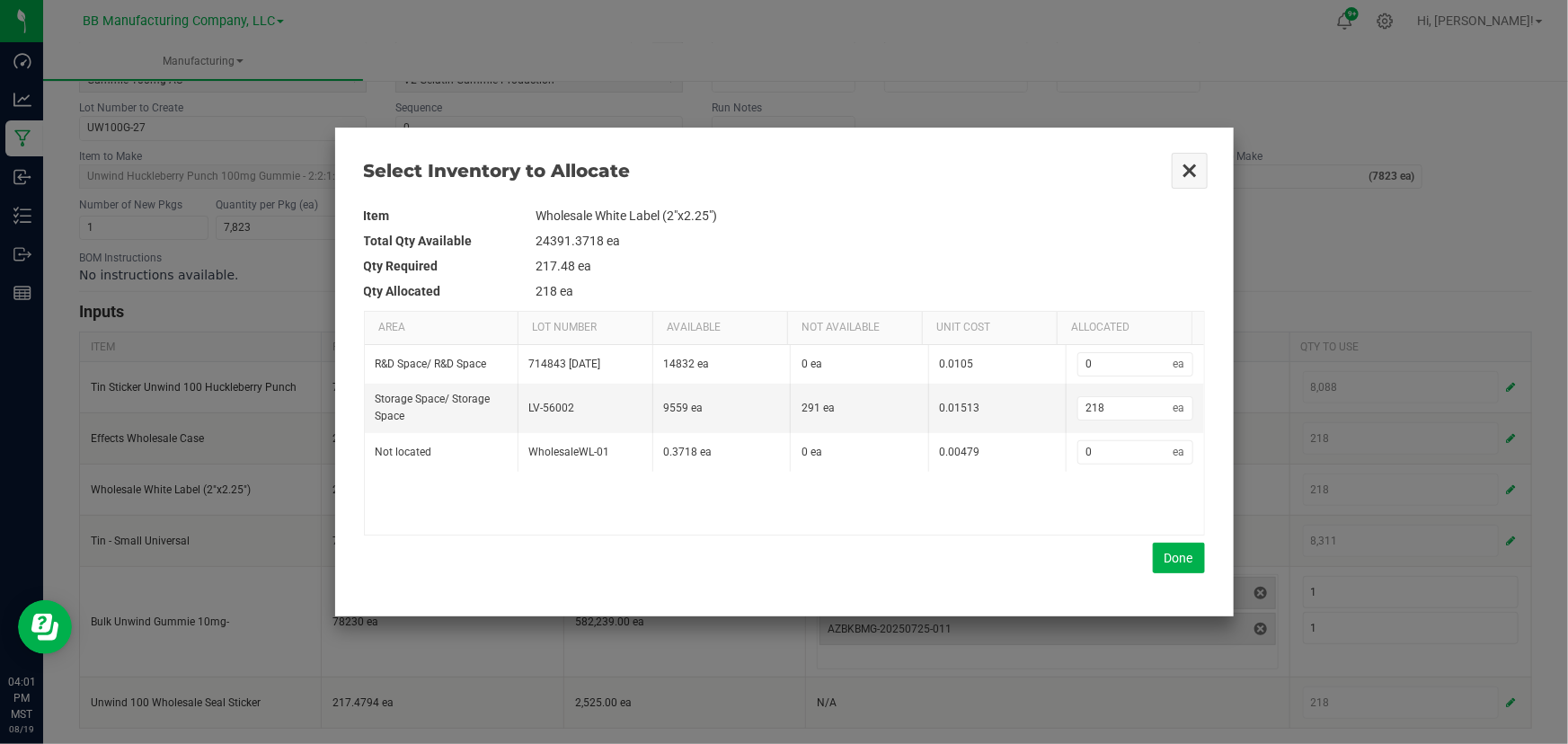
click at [1189, 171] on button "Close" at bounding box center [1189, 171] width 38 height 38
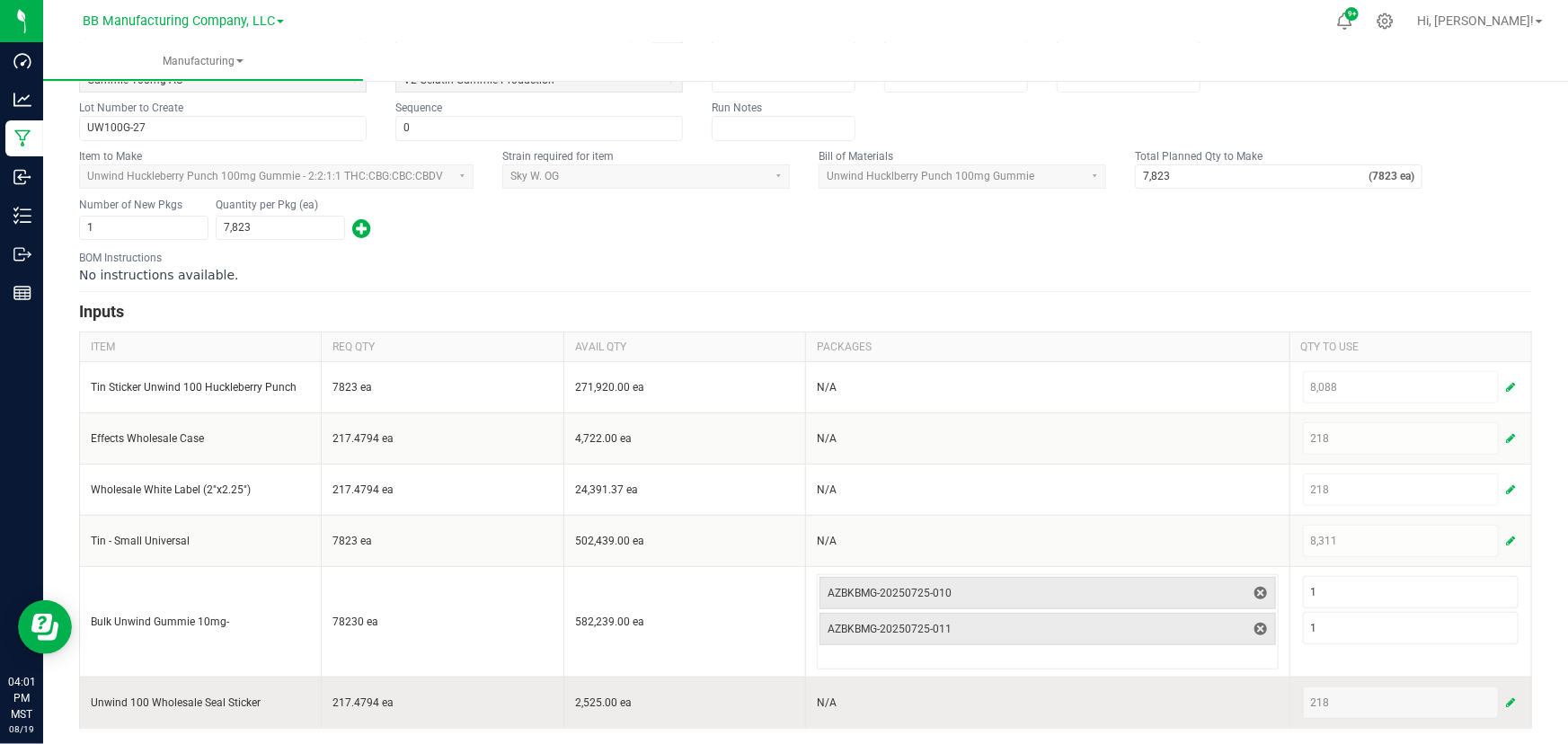
click at [1506, 697] on span "button" at bounding box center [1510, 702] width 9 height 14
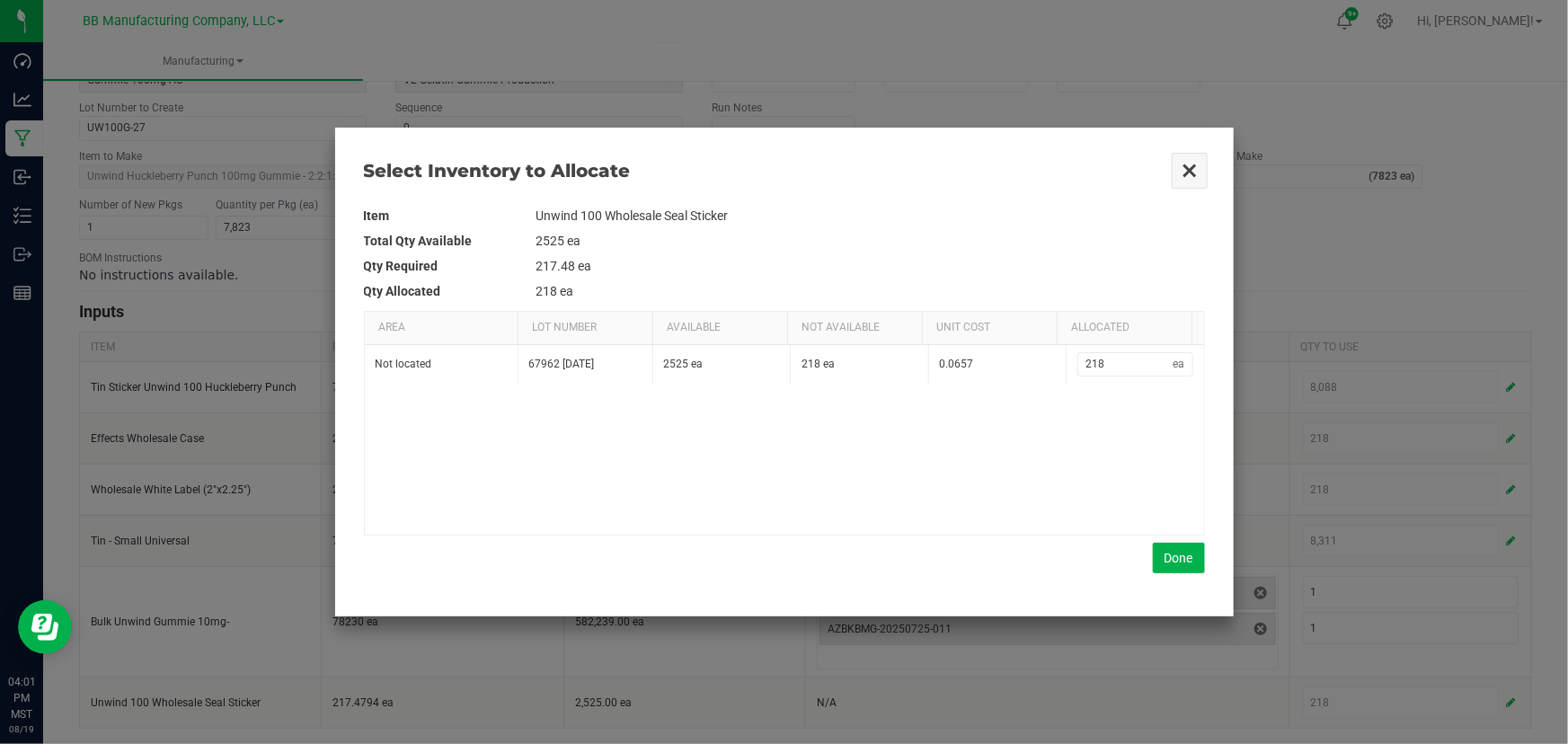
click at [1191, 170] on button "Close" at bounding box center [1189, 171] width 38 height 38
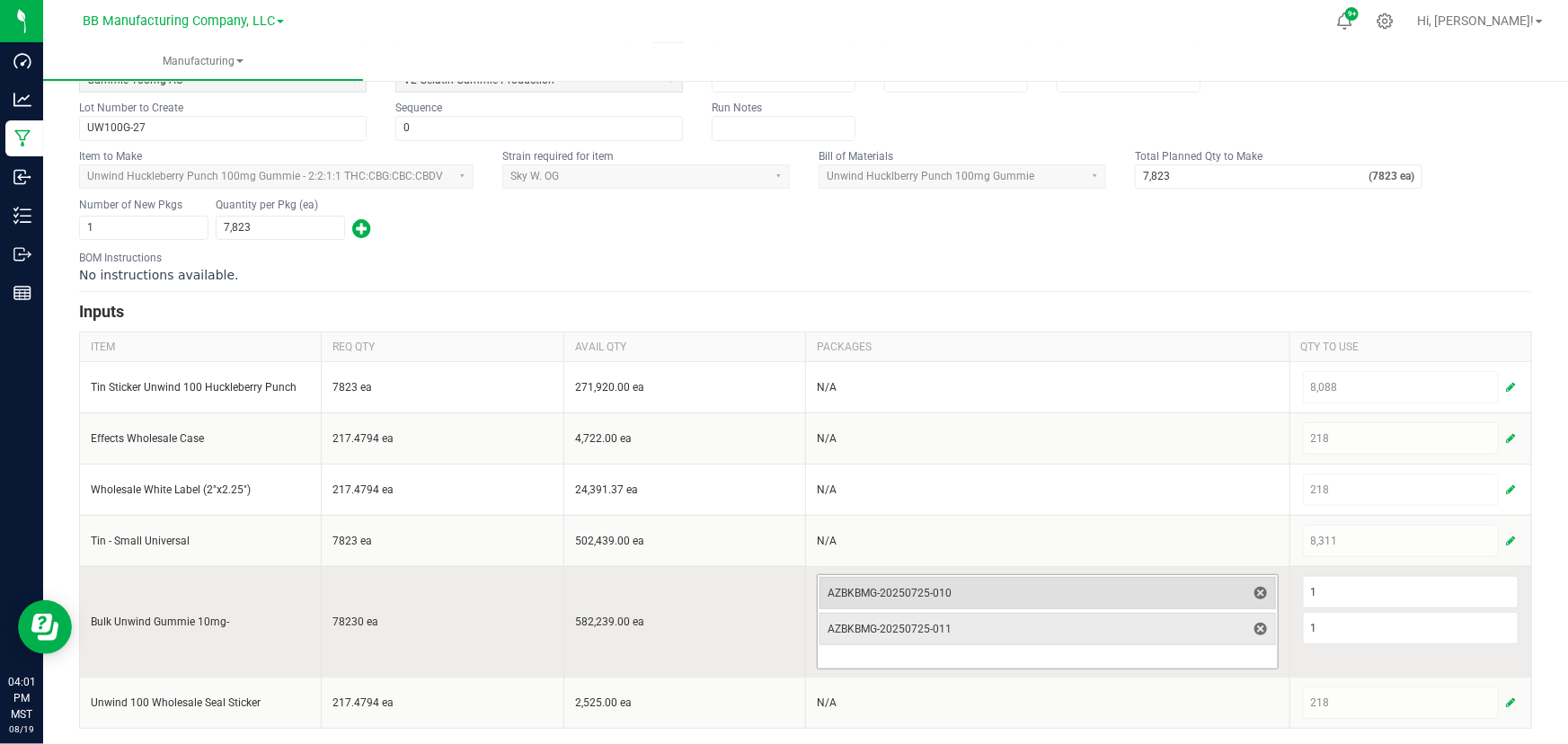
click at [934, 581] on span "AZBKBMG-20250725-010" at bounding box center [1036, 593] width 418 height 25
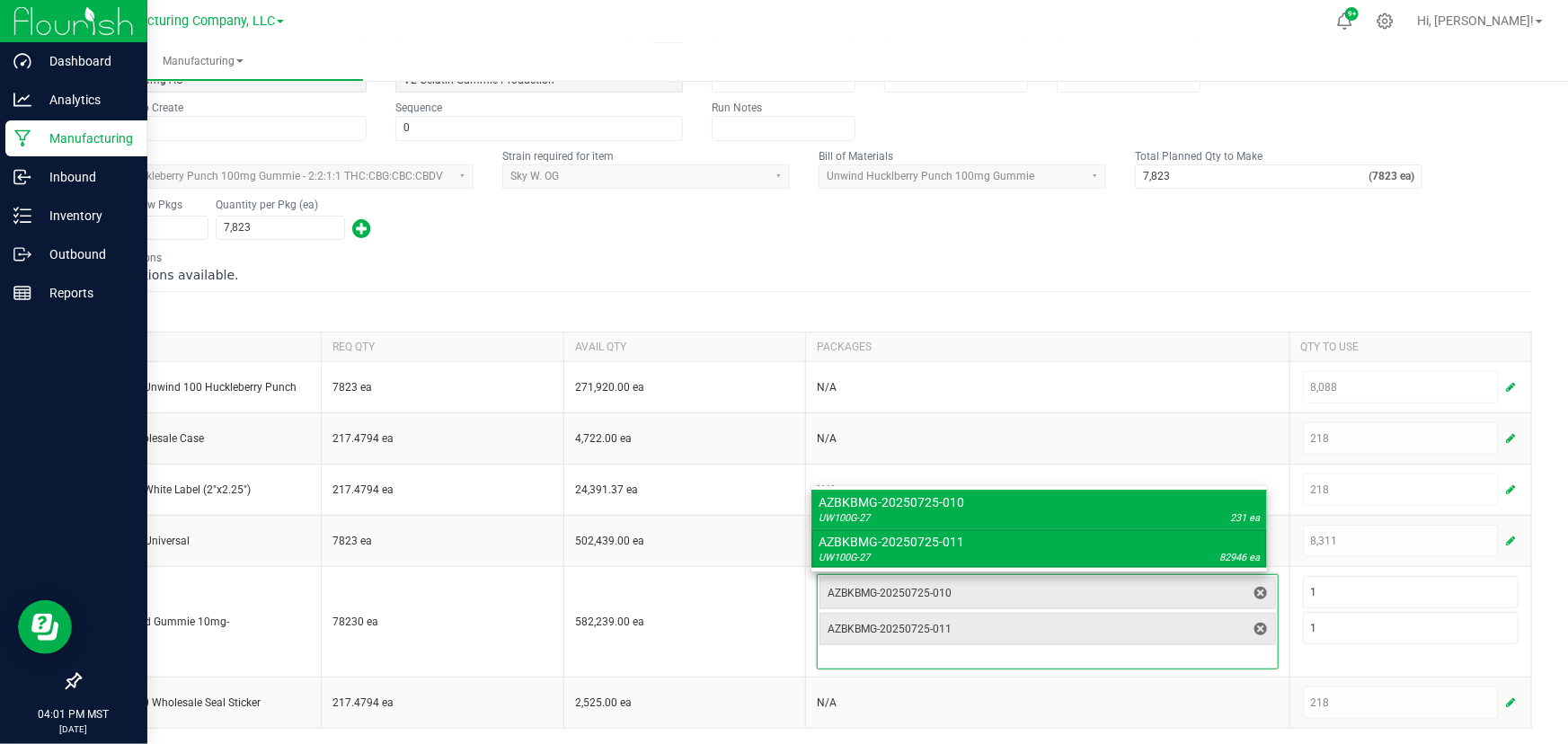
click at [31, 139] on p "Manufacturing" at bounding box center [85, 138] width 108 height 22
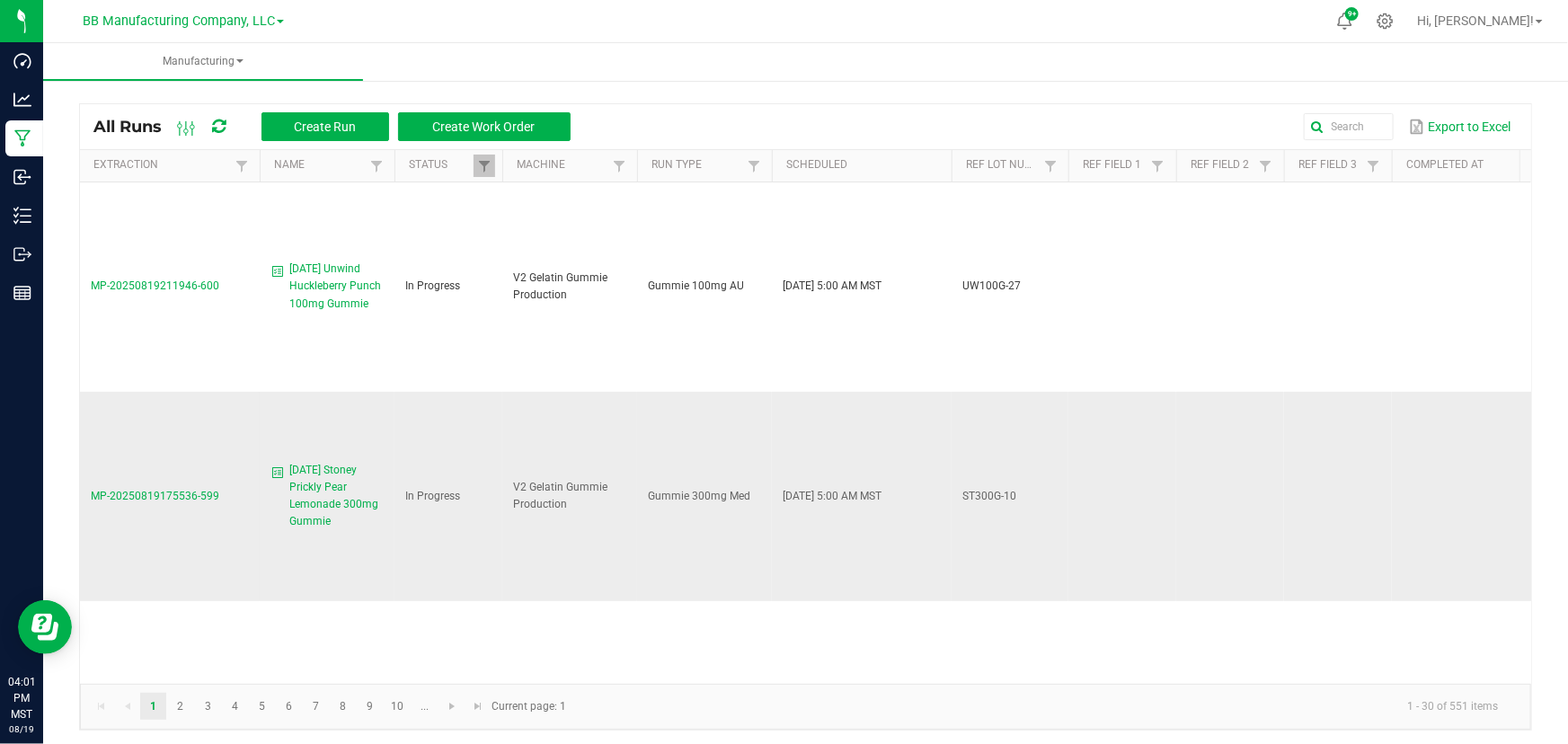
click at [162, 492] on span "MP-20250819175536-599" at bounding box center [155, 496] width 128 height 12
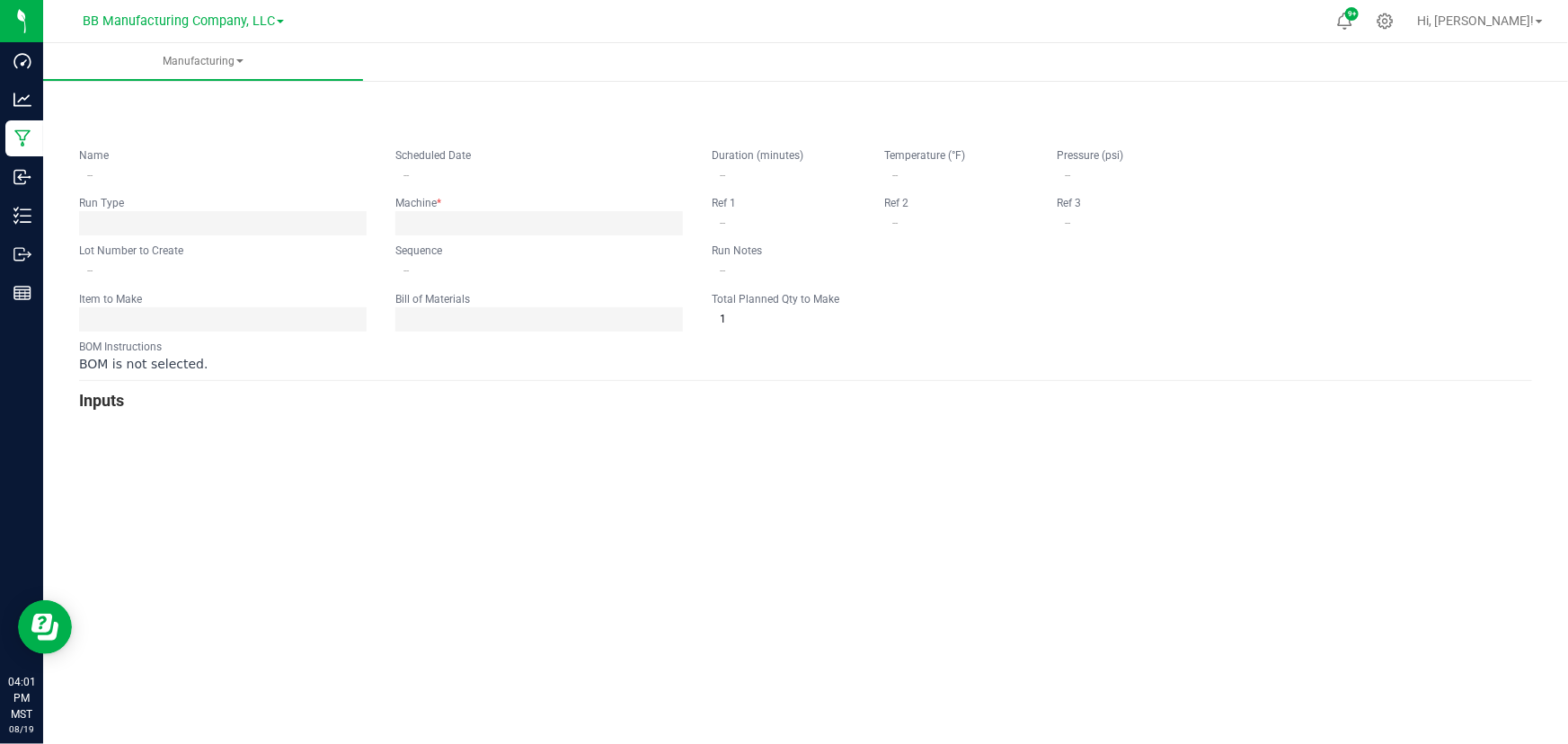
type input "[DATE] Stoney Prickly Pear Lemonade 300mg Gummie"
type input "[DATE] 5:00 AM"
type input "ST300G-10"
type input "0"
type input "2,593"
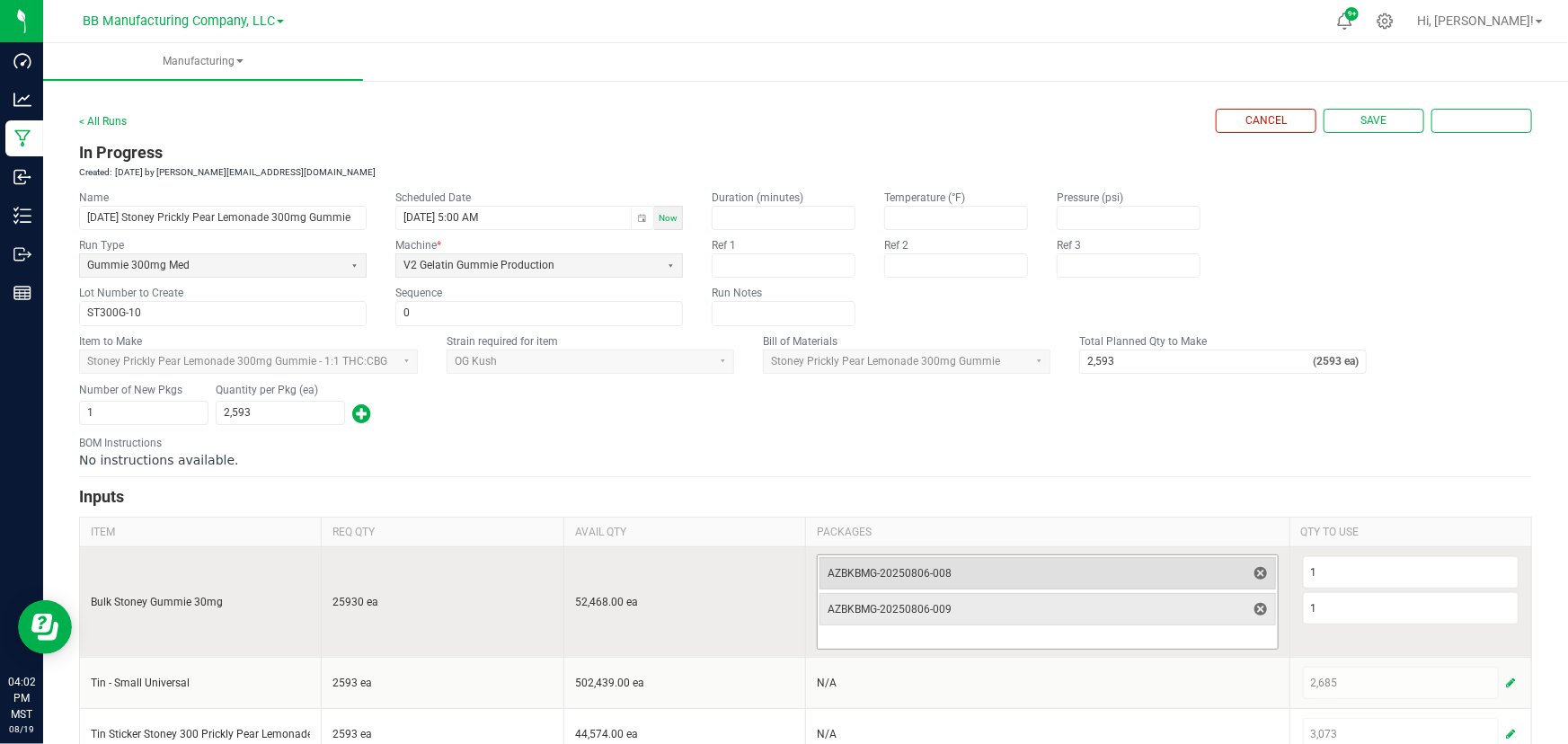
click at [906, 570] on span "AZBKBMG-20250806-008" at bounding box center [1036, 573] width 418 height 14
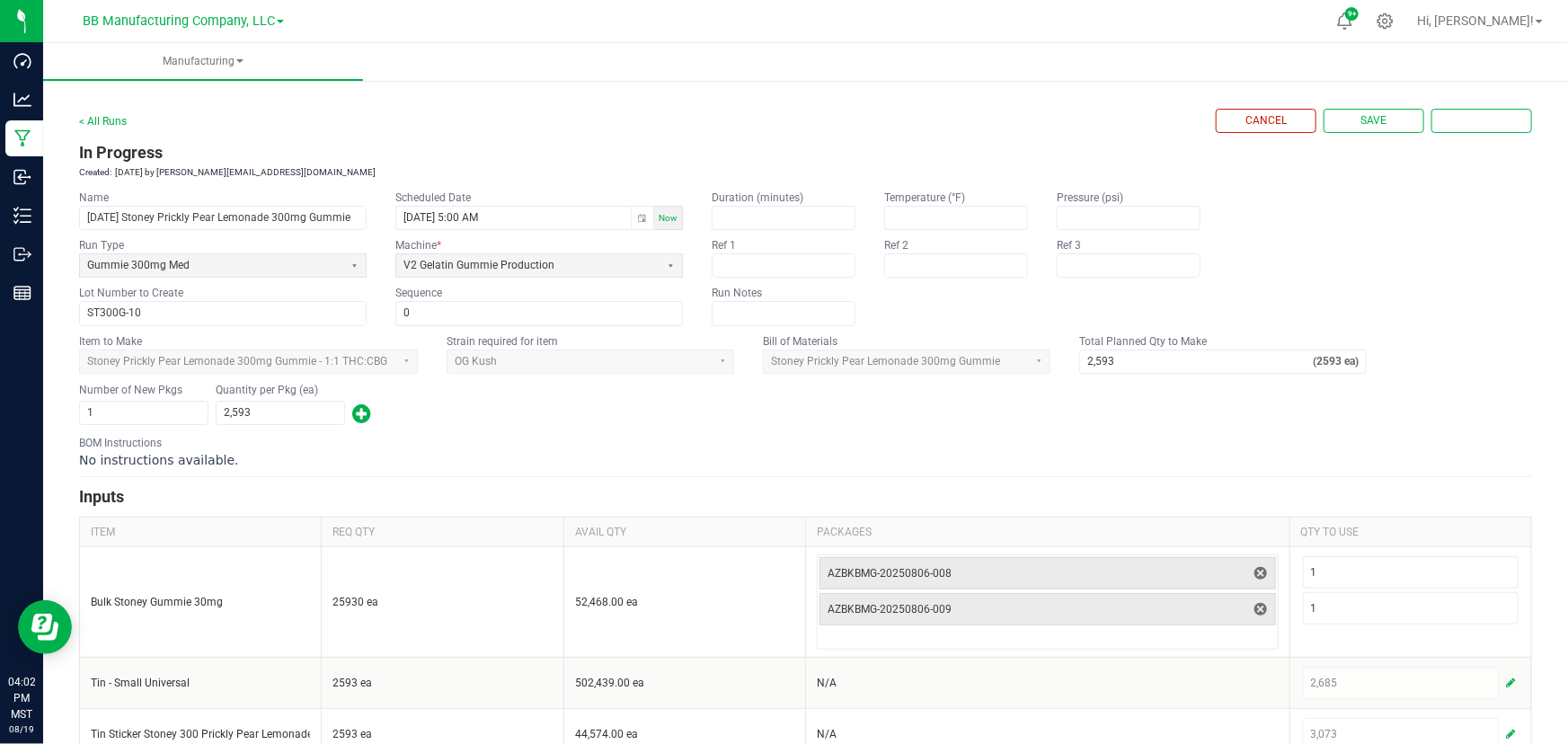
click at [531, 431] on form "< All Runs Cancel Save Complete In Progress Created: [DATE] by [PERSON_NAME][EM…" at bounding box center [805, 511] width 1453 height 805
